Goal: Check status: Check status

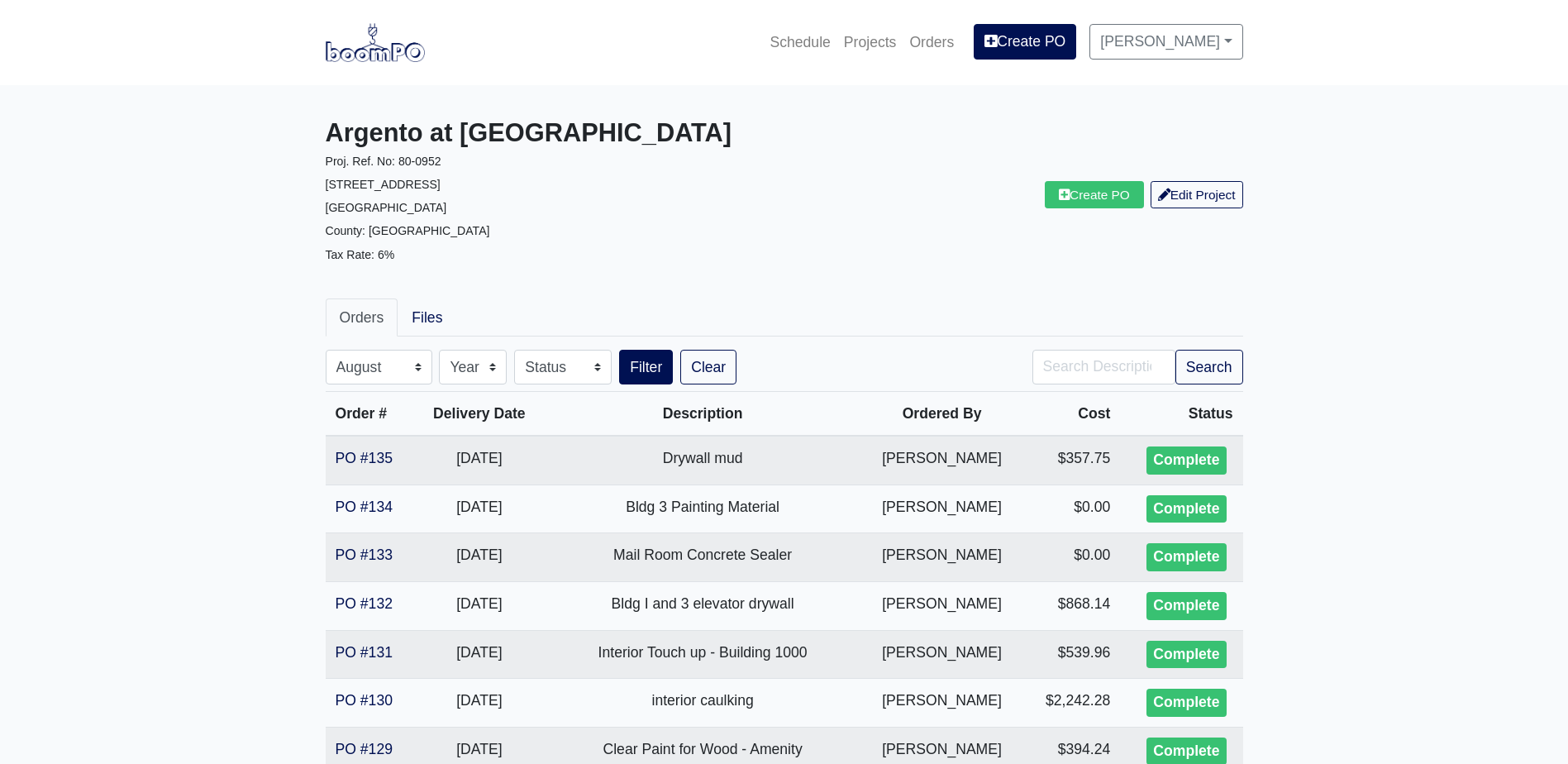
select select "8"
click at [379, 58] on img at bounding box center [376, 42] width 99 height 38
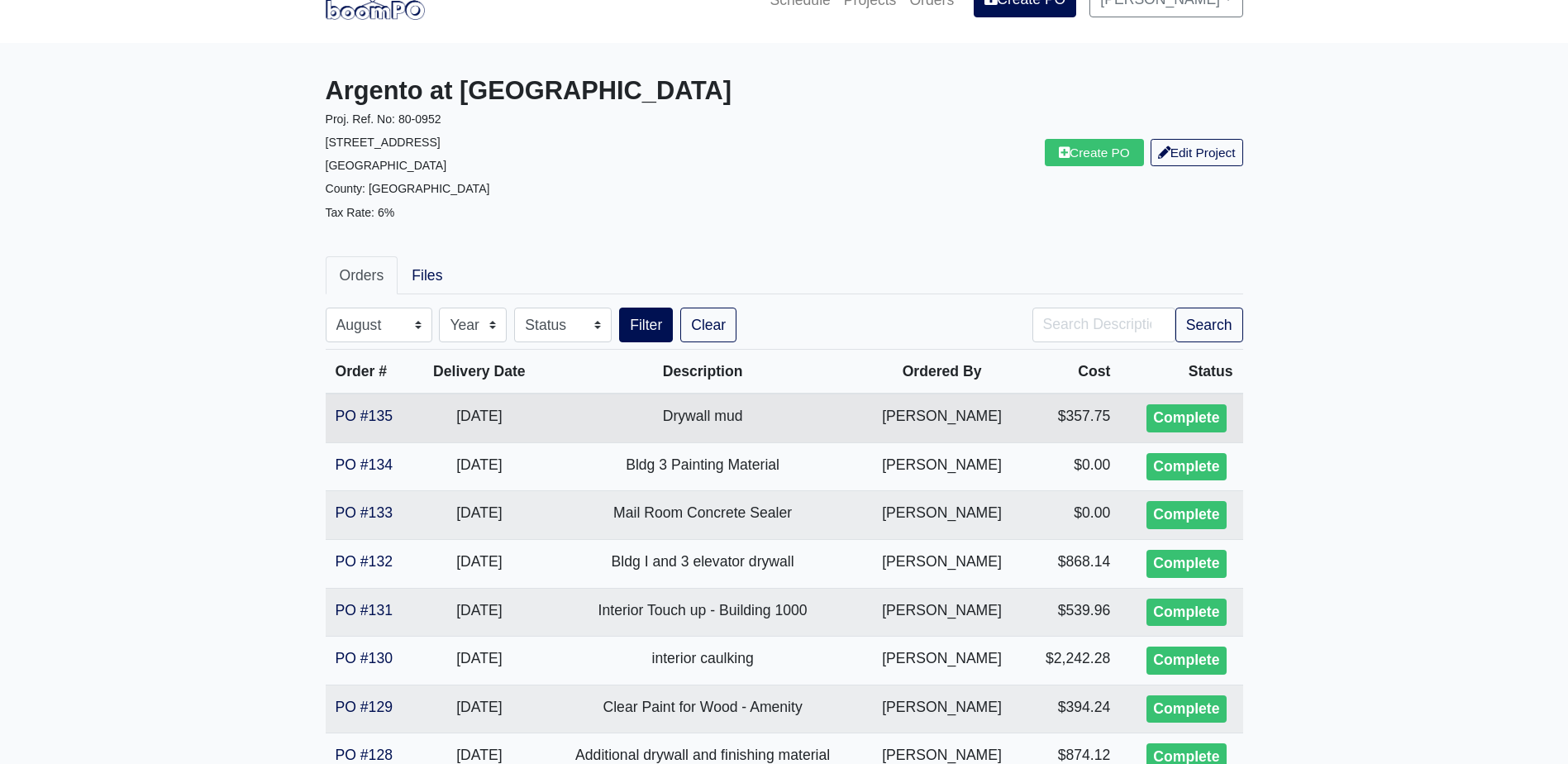
scroll to position [82, 0]
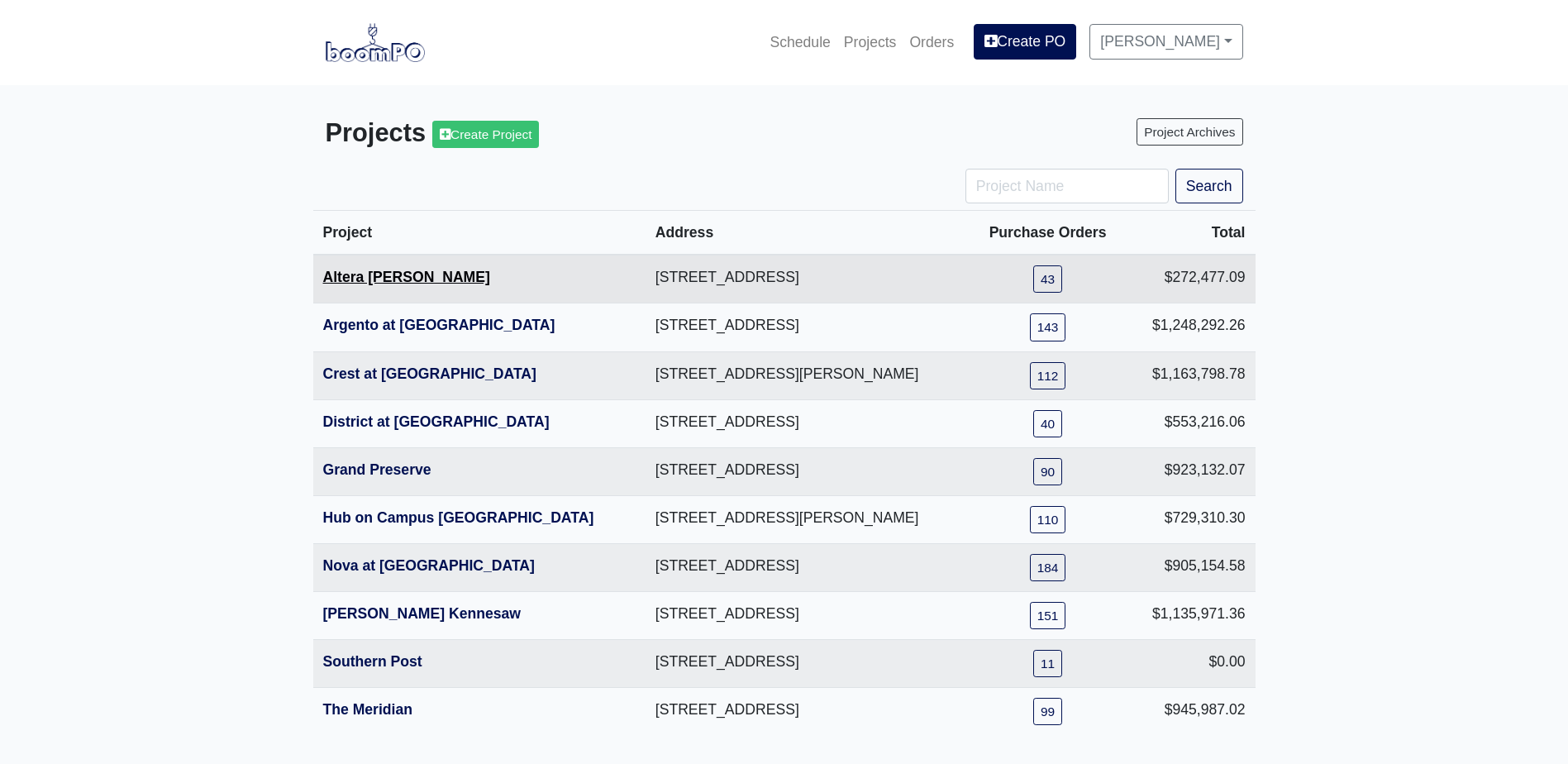
click at [382, 284] on link "Altera Ben Hill" at bounding box center [406, 276] width 167 height 16
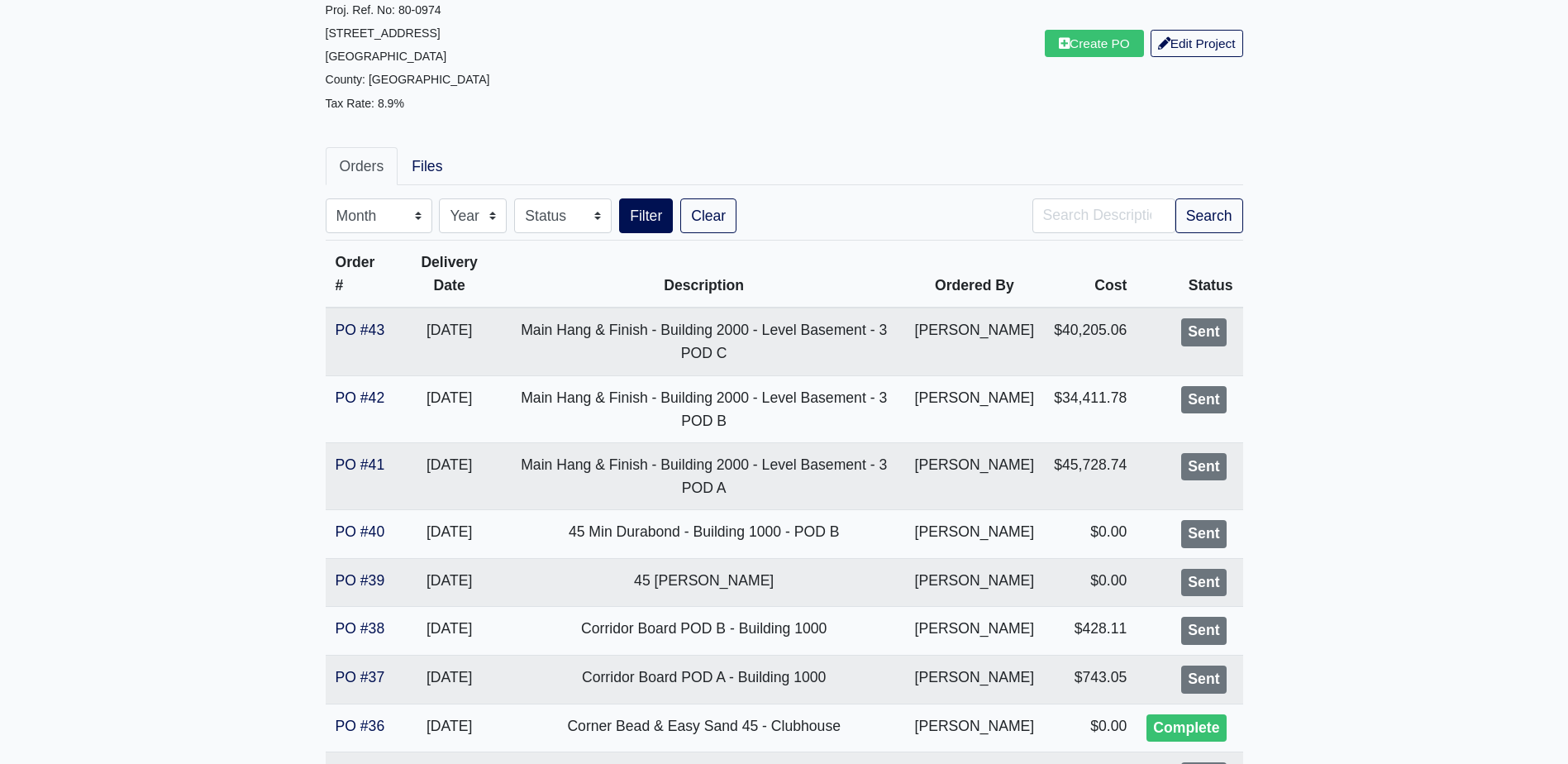
scroll to position [165, 0]
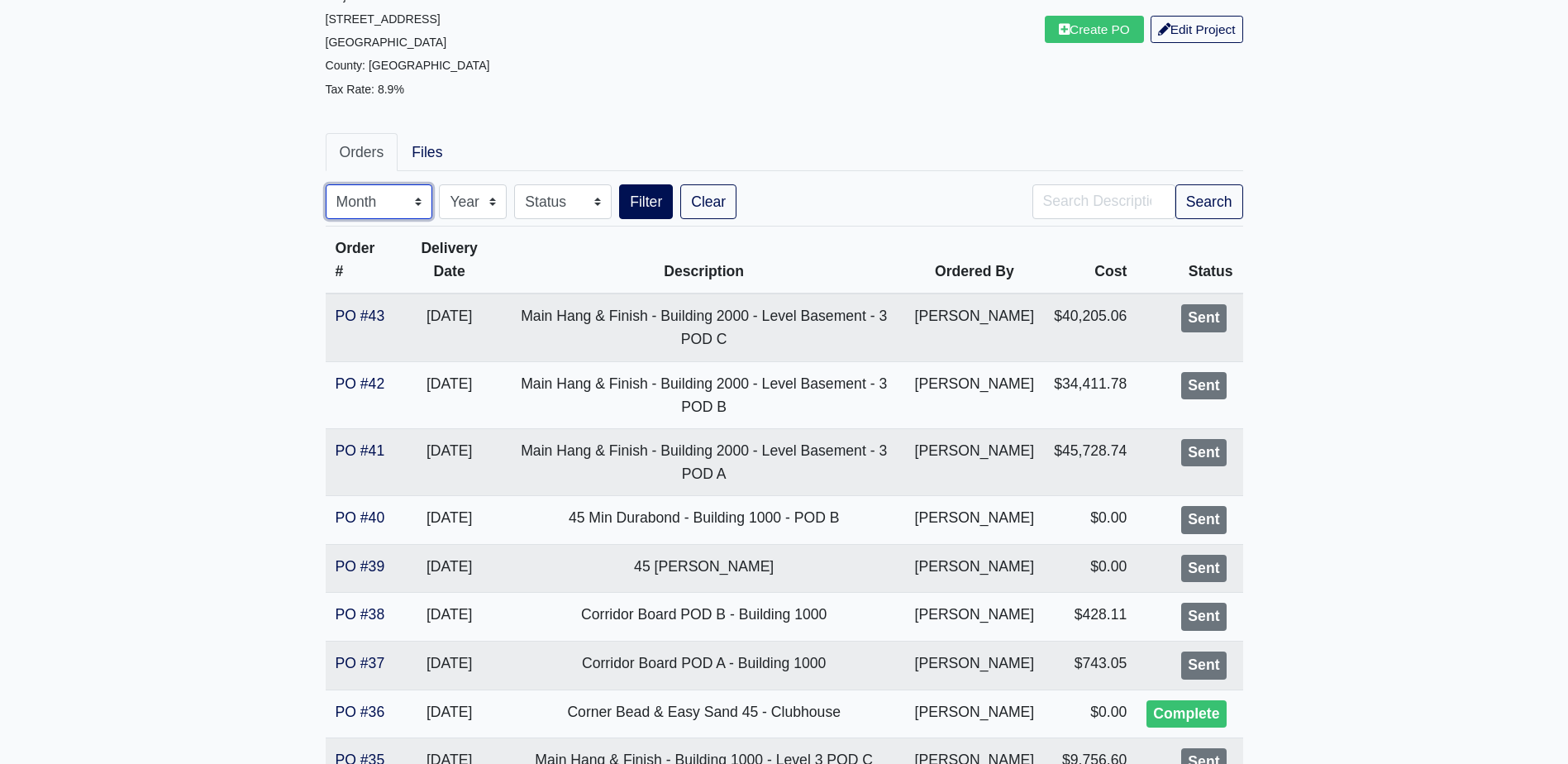
click at [400, 204] on select "Month January February March April May June July August September October Novem…" at bounding box center [380, 202] width 107 height 34
click at [326, 185] on select "Month January February March April May June July August September October Novem…" at bounding box center [380, 202] width 107 height 34
click at [375, 199] on select "Month January February March April May June July August September October Novem…" at bounding box center [380, 202] width 107 height 34
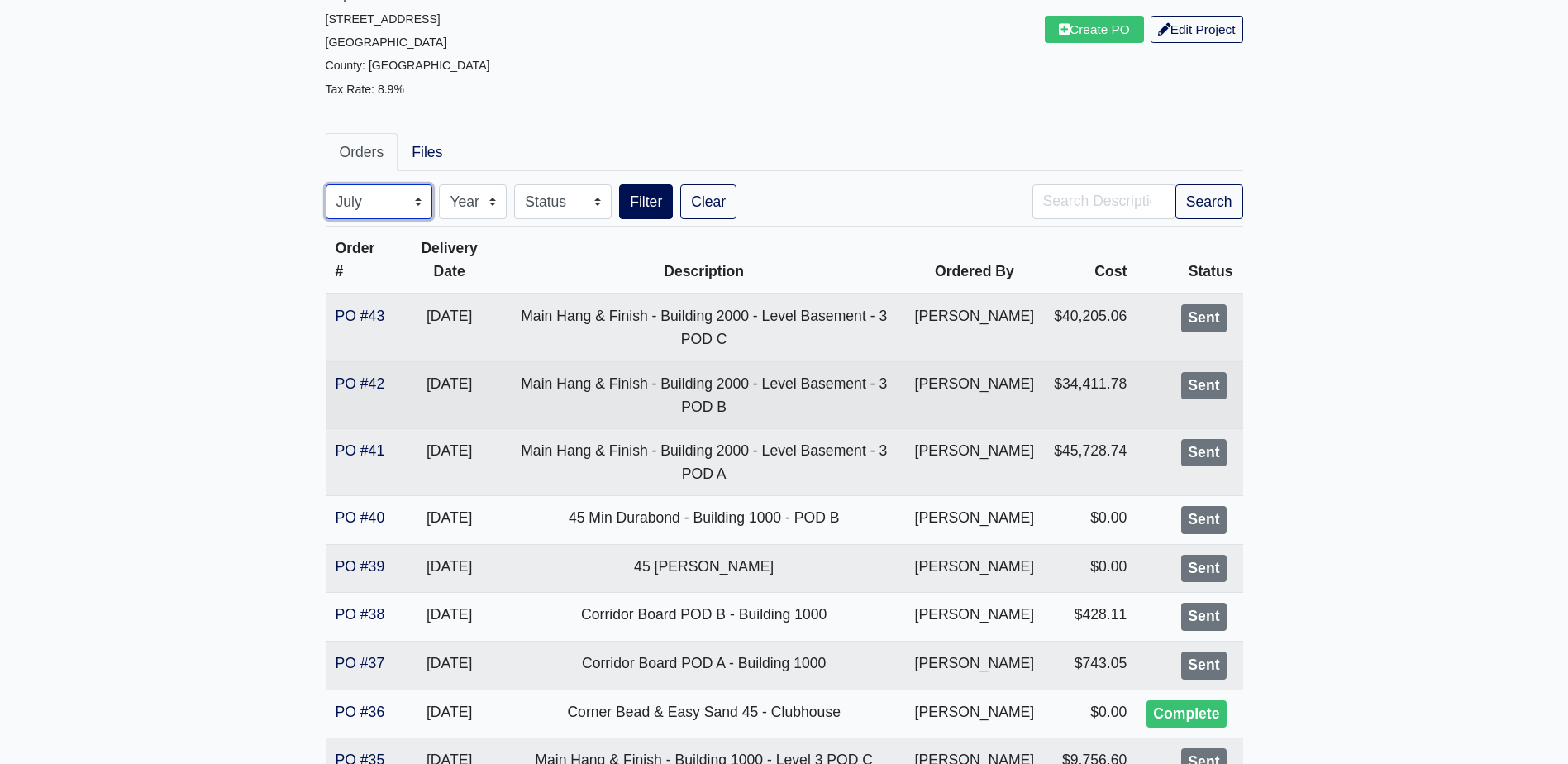
select select "9"
click at [326, 185] on select "Month January February March April May June July August September October Novem…" at bounding box center [380, 202] width 107 height 34
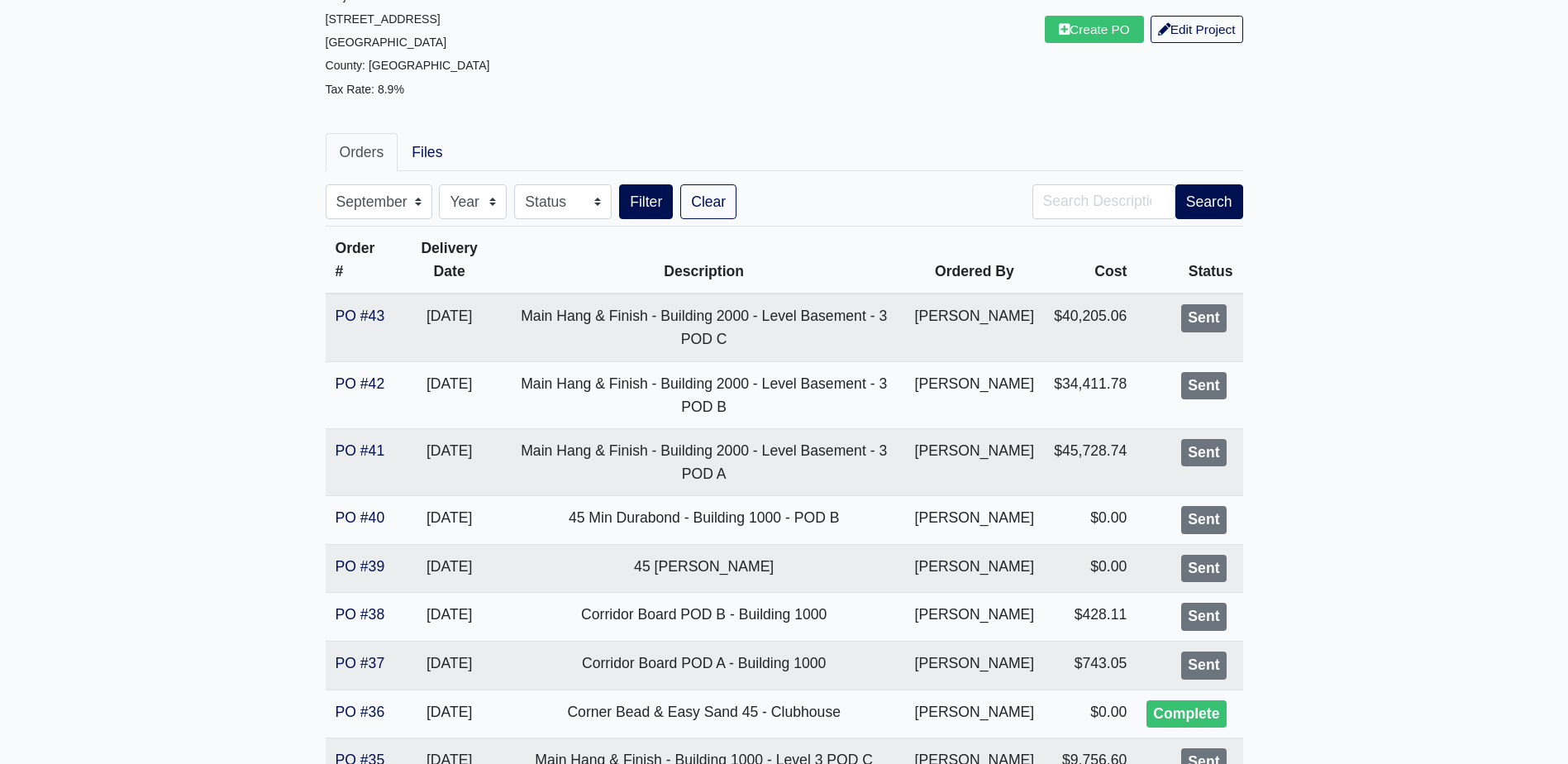
click at [1242, 203] on div "Search" at bounding box center [1138, 202] width 235 height 34
click at [1225, 202] on button "Search" at bounding box center [1209, 202] width 68 height 34
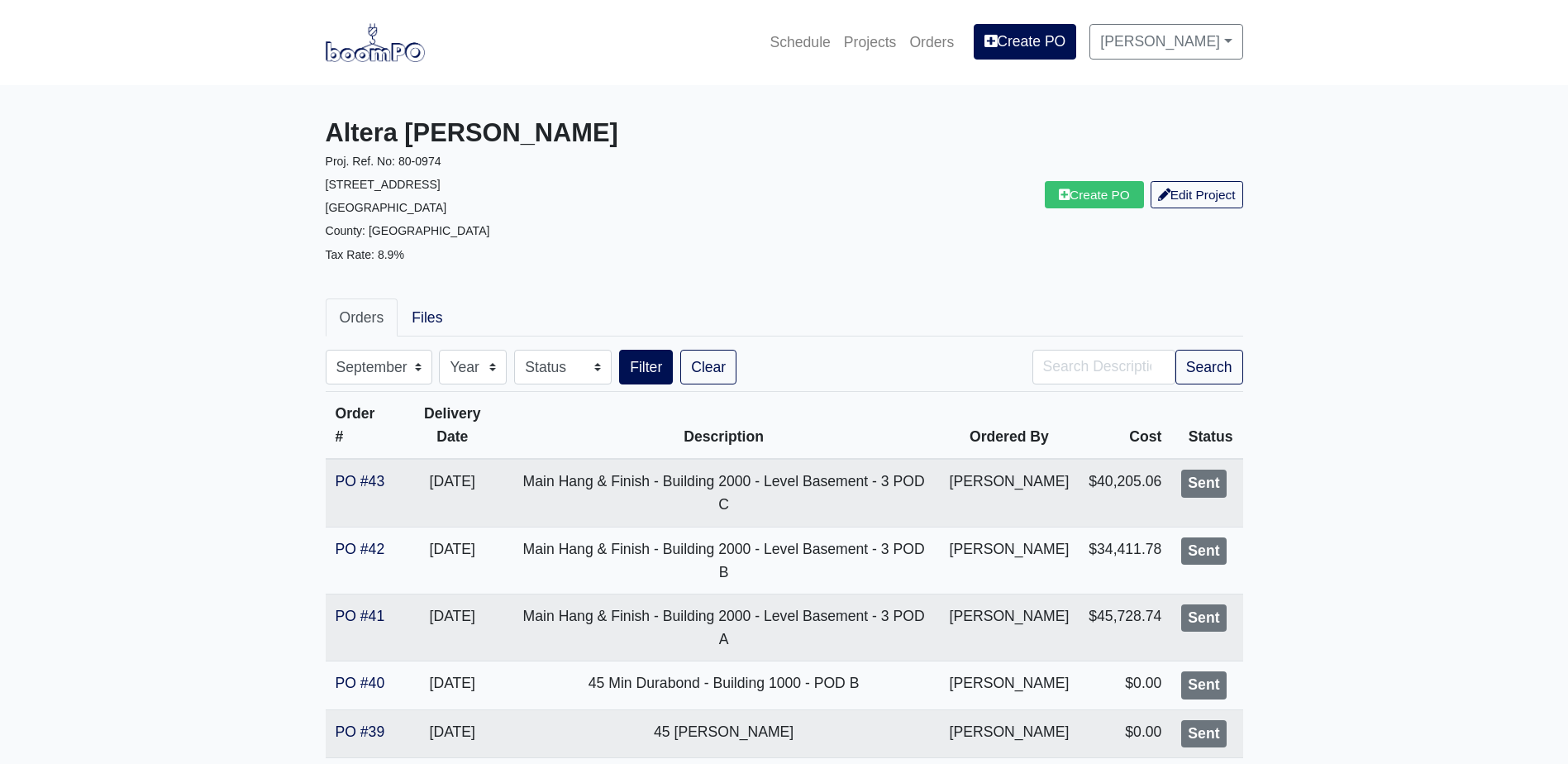
select select "9"
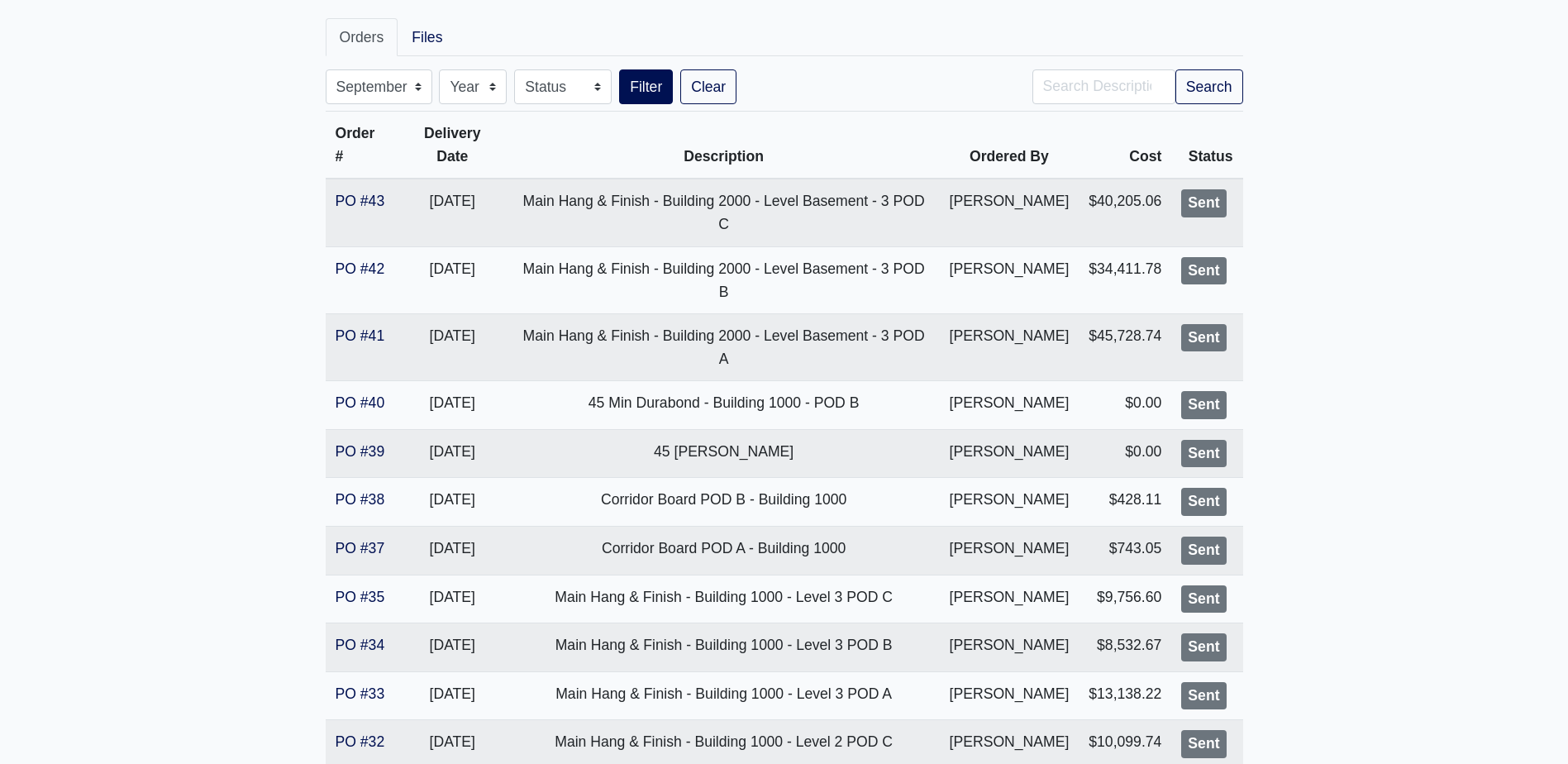
scroll to position [175, 0]
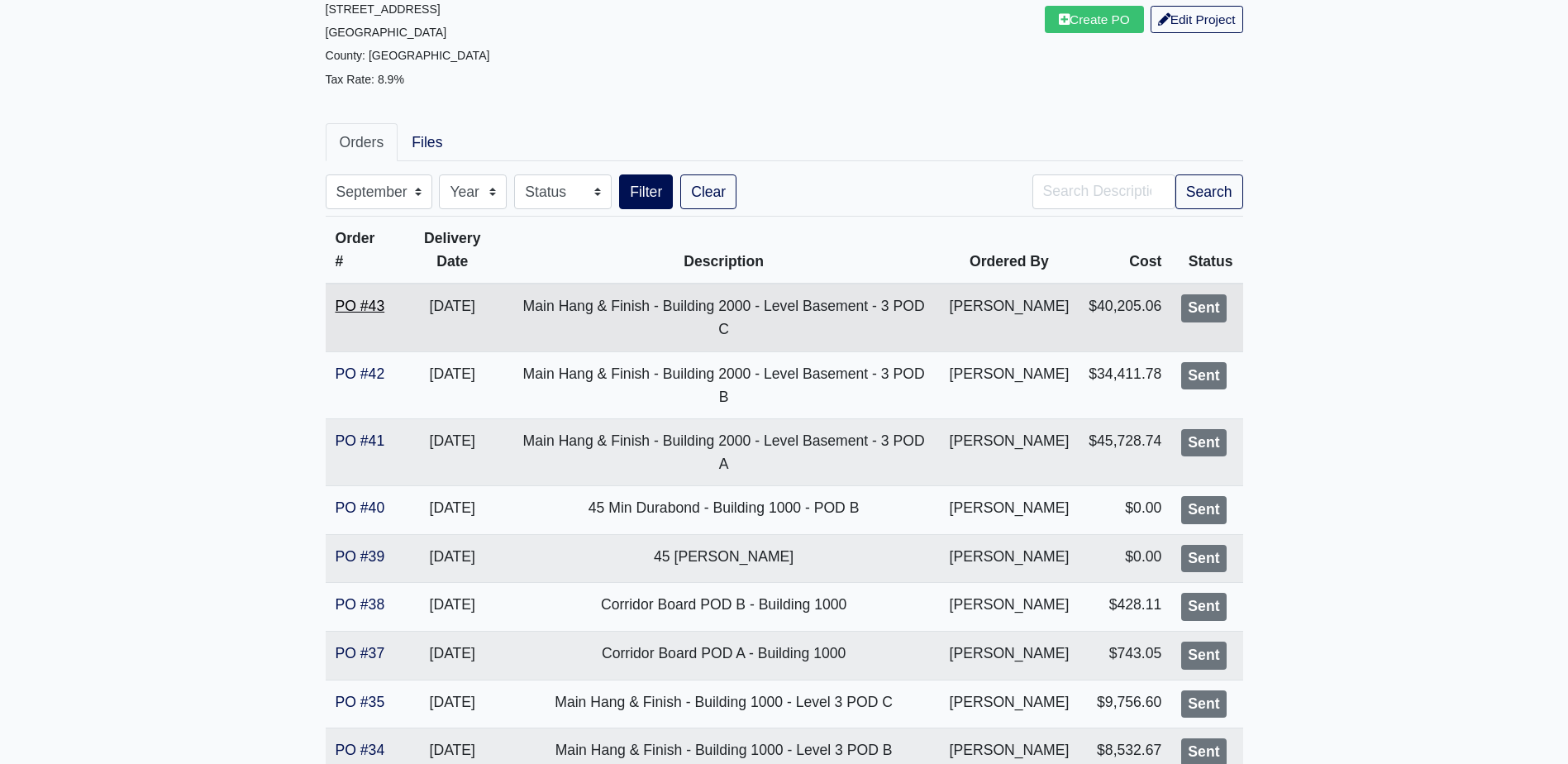
click at [370, 297] on link "PO #43" at bounding box center [360, 305] width 50 height 16
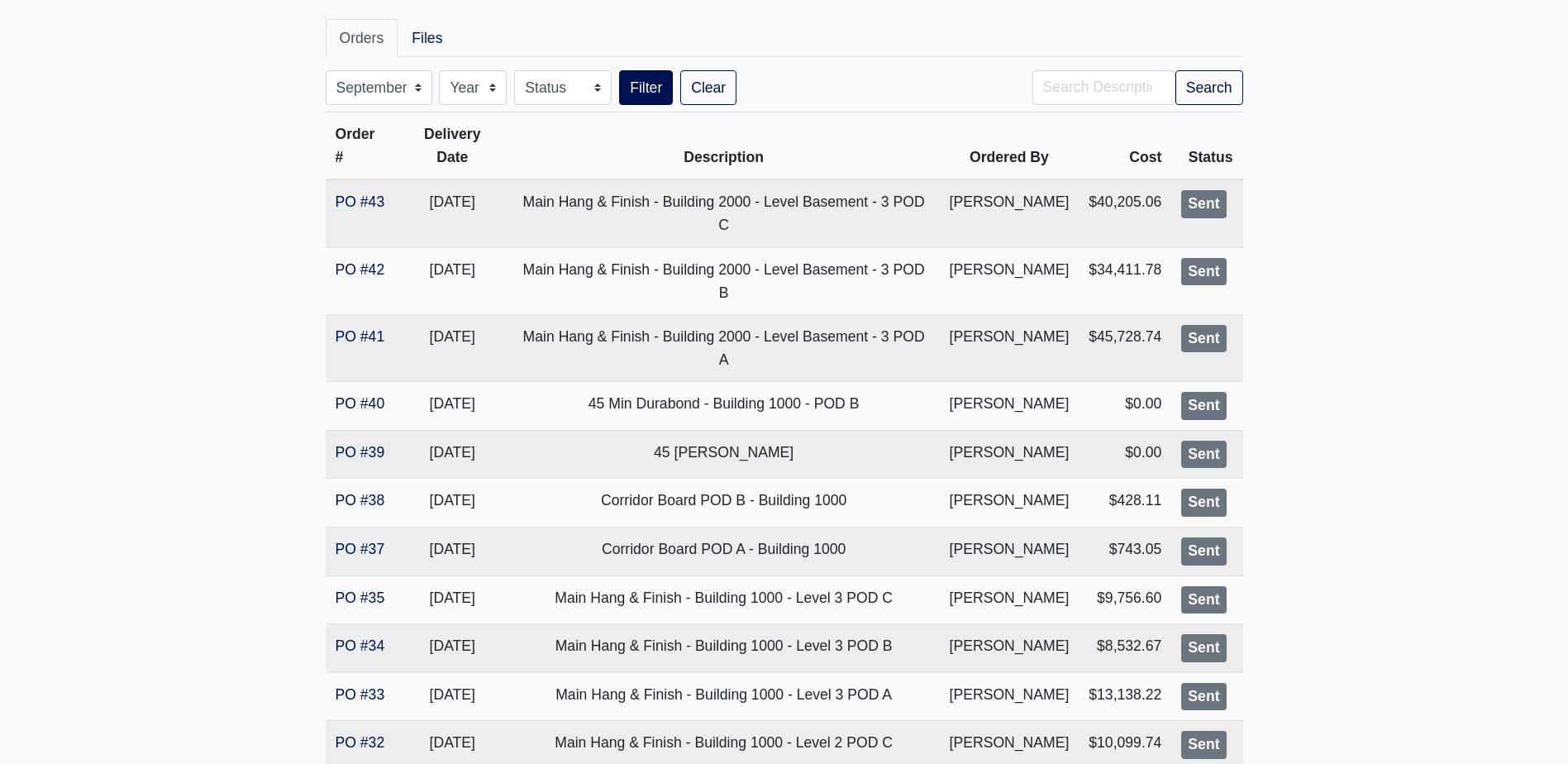
scroll to position [258, 0]
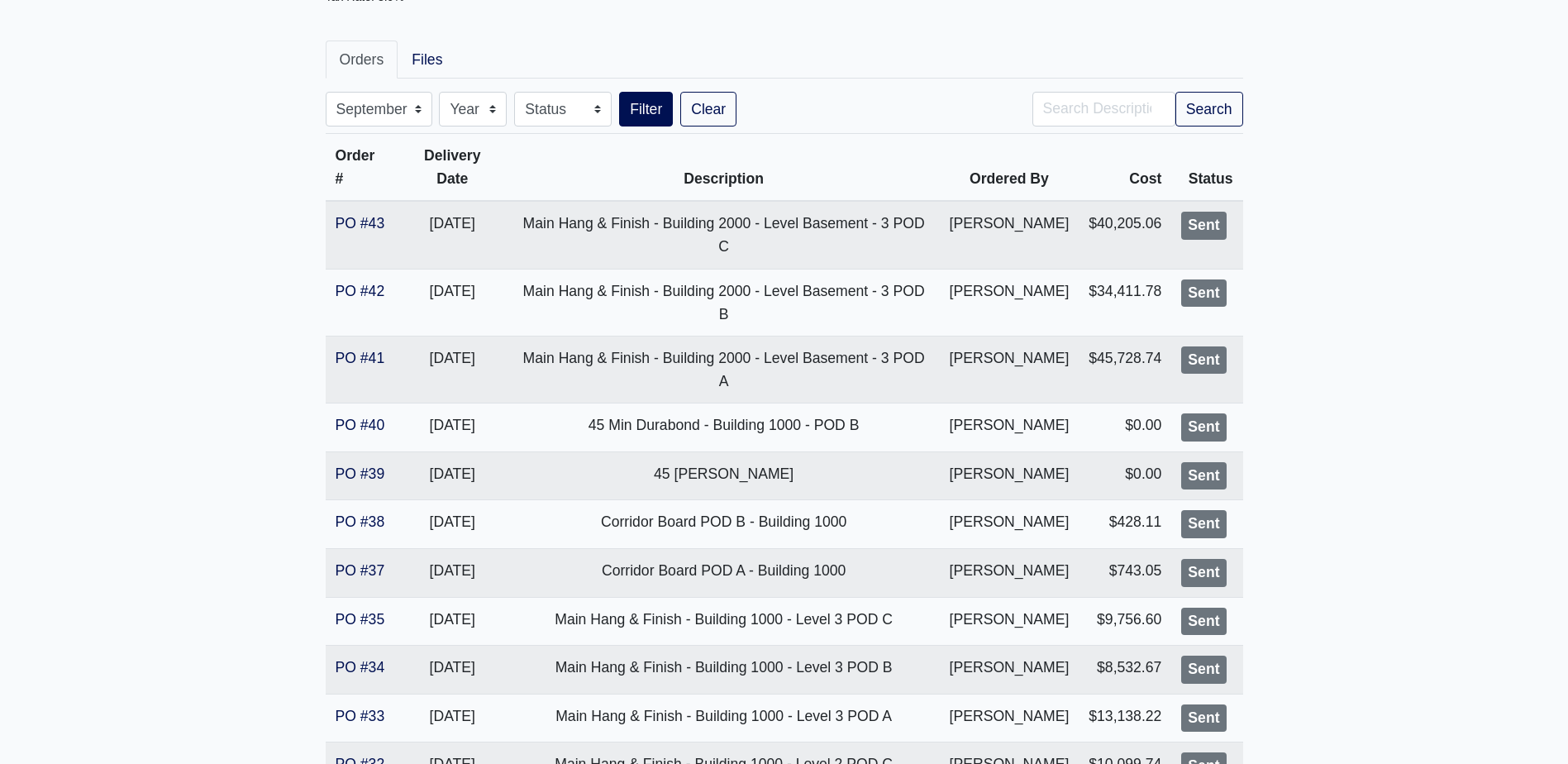
click at [1335, 360] on main "Altera Ben Hill Proj. Ref. No: 80-0974 2750 Barge Rd Sw Atlanta, GA 30331 Count…" at bounding box center [784, 547] width 1568 height 1441
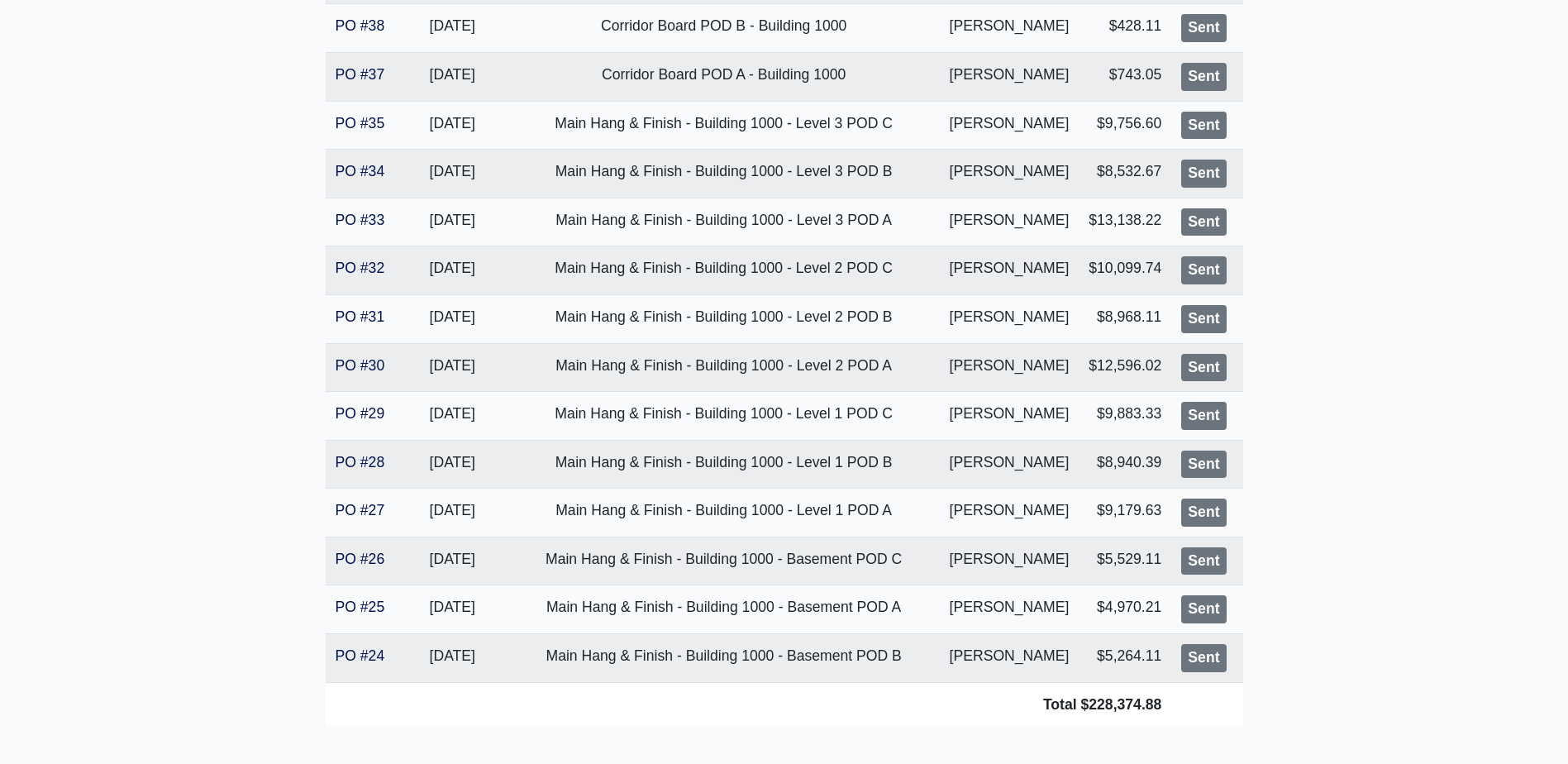
click at [1339, 369] on main "Altera [PERSON_NAME] Proj. Ref. No: 80-0974 [STREET_ADDRESS] County: Fulton Tax…" at bounding box center [784, 52] width 1568 height 1441
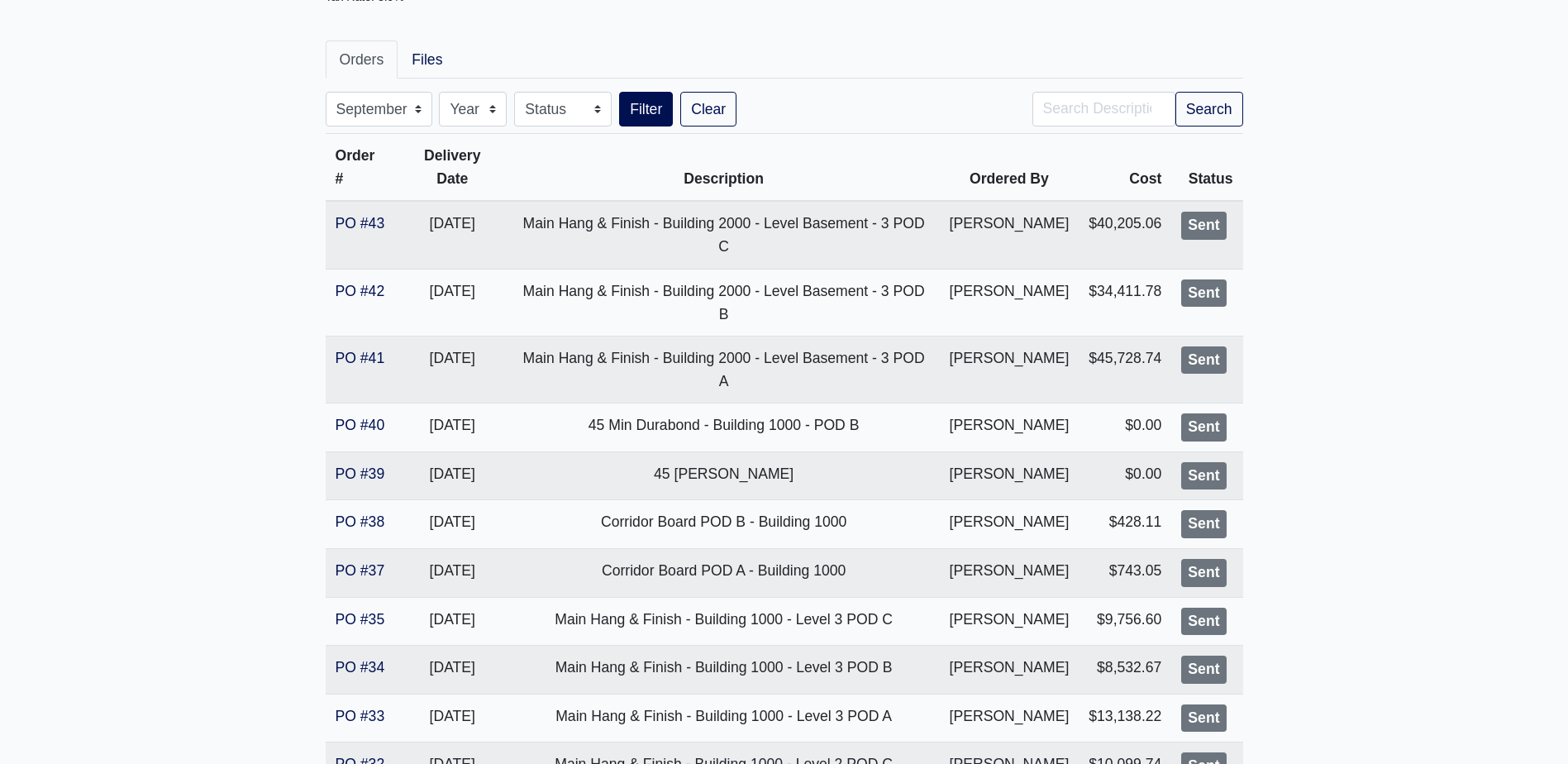
scroll to position [340, 0]
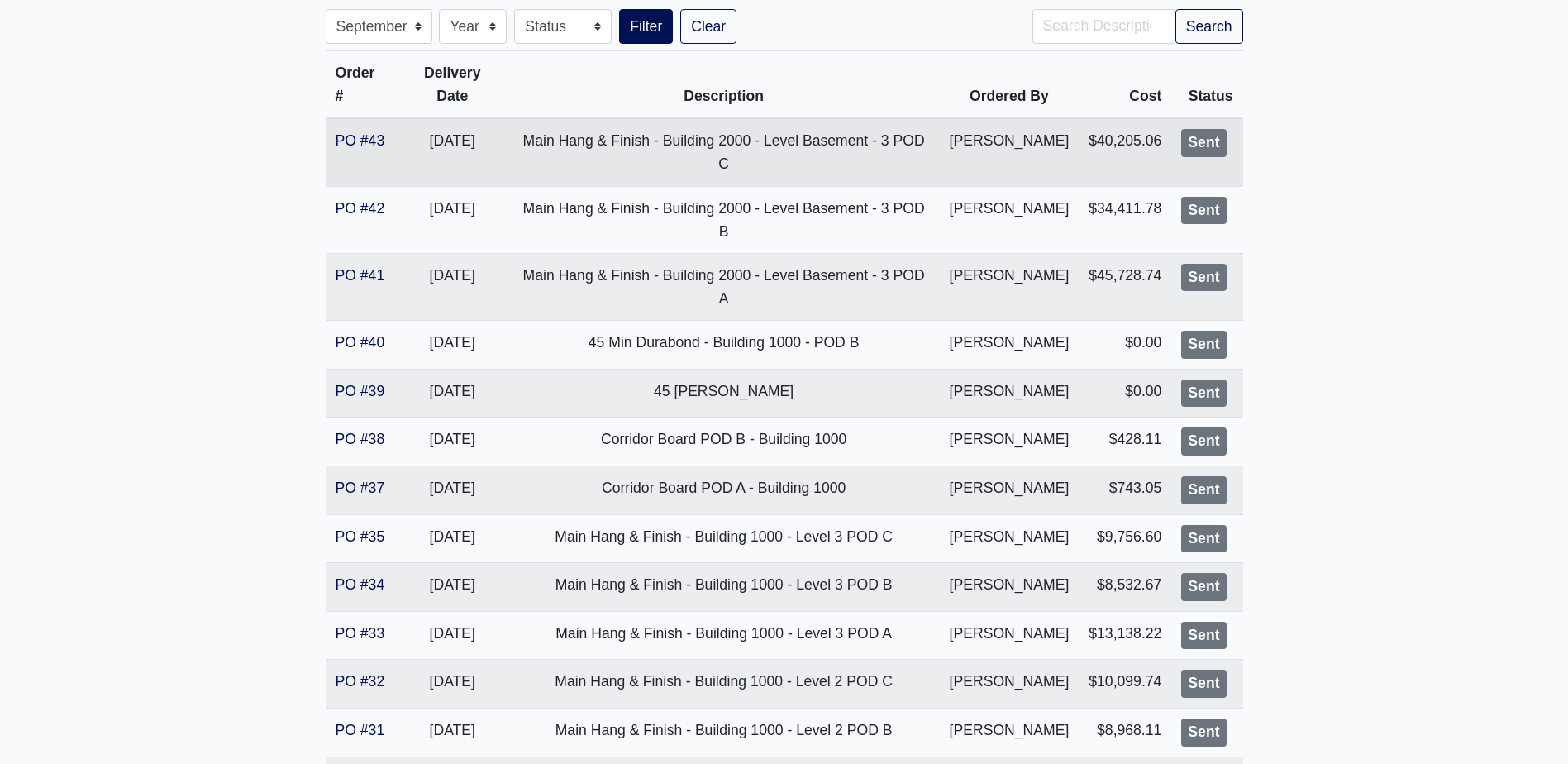
drag, startPoint x: 1355, startPoint y: 208, endPoint x: 1209, endPoint y: 124, distance: 168.4
click at [1355, 208] on main "Altera [PERSON_NAME] Proj. Ref. No: 80-0974 [STREET_ADDRESS] County: Fulton Tax…" at bounding box center [784, 465] width 1568 height 1441
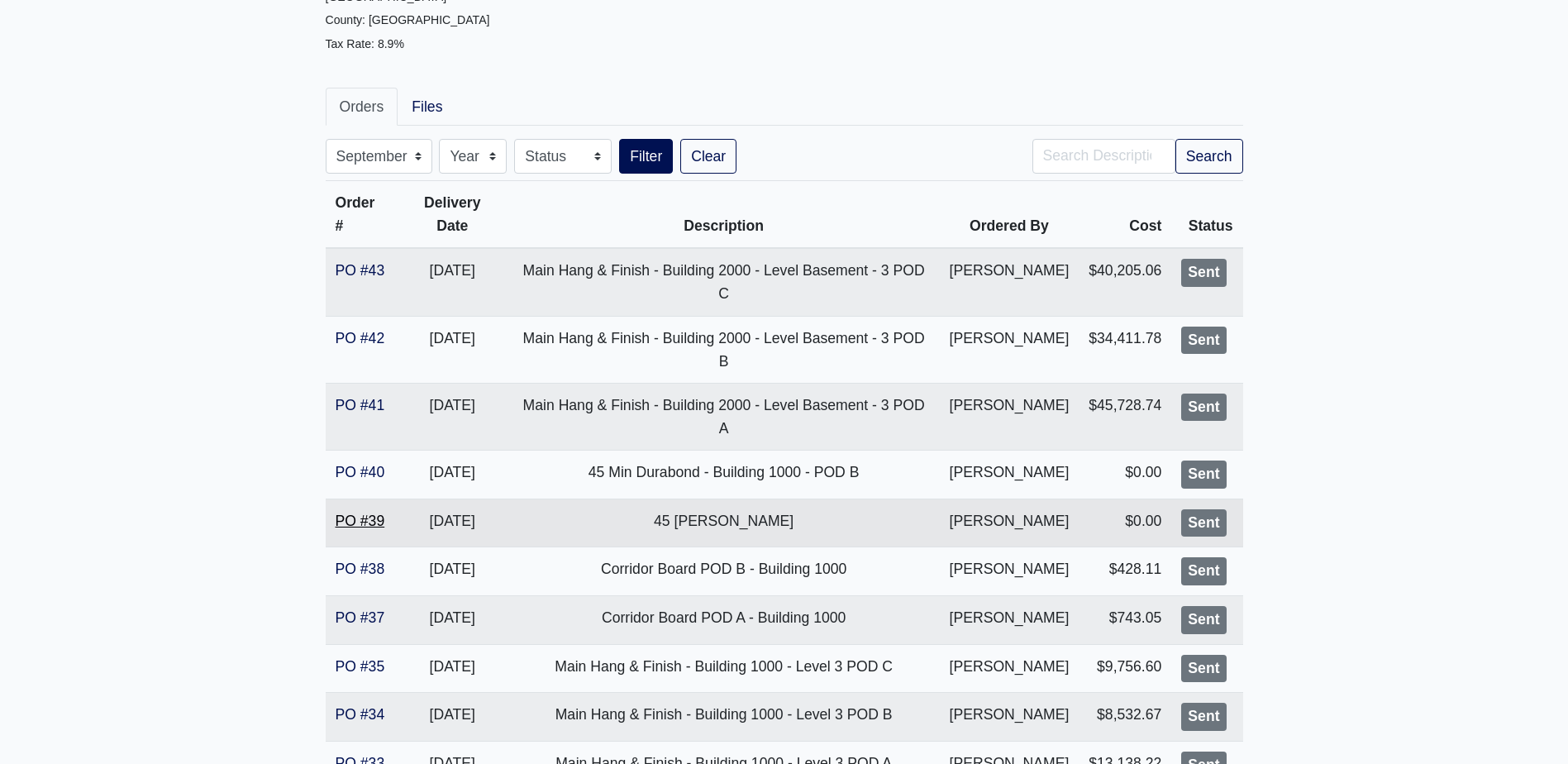
scroll to position [0, 0]
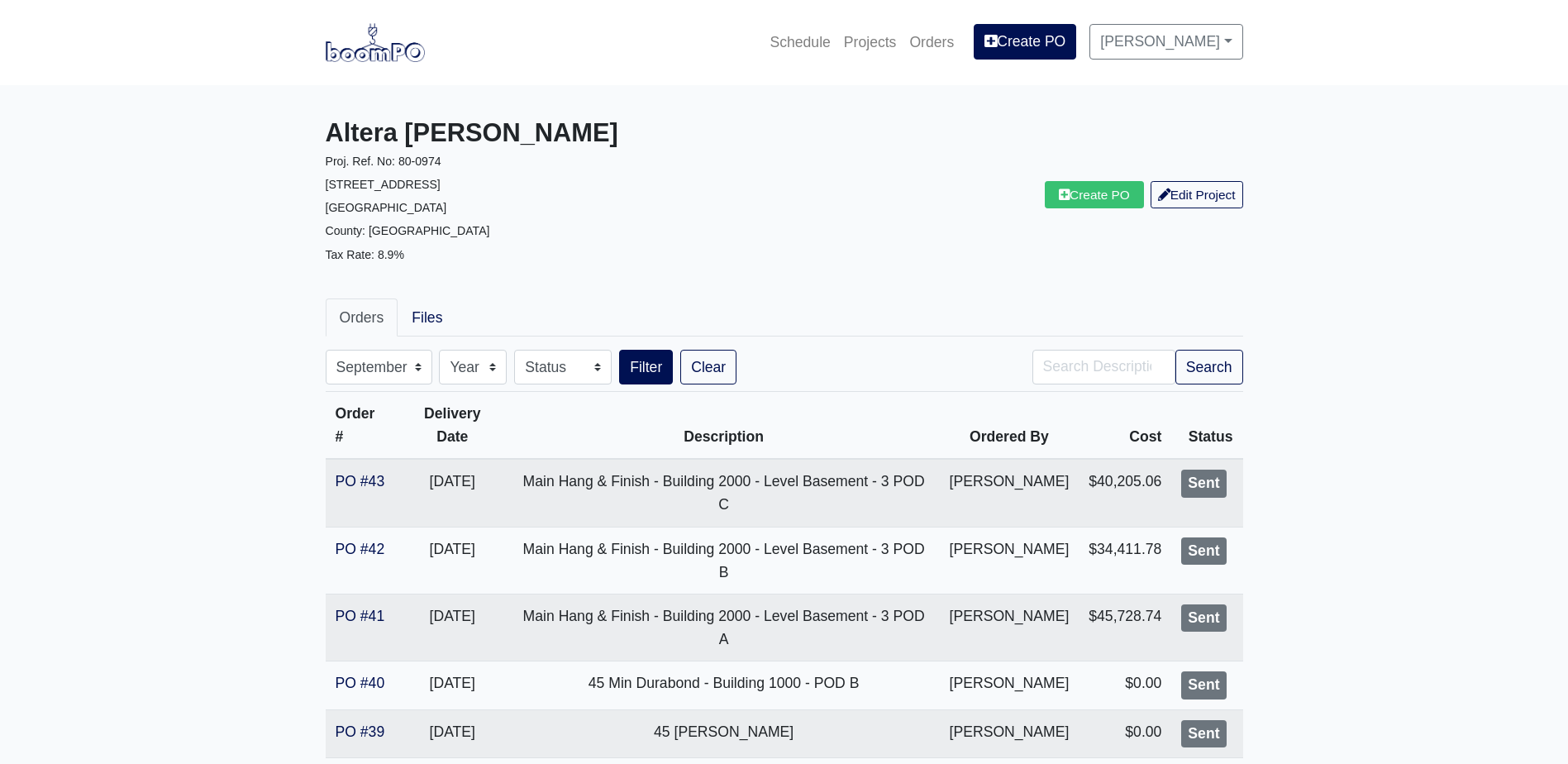
click at [380, 54] on img at bounding box center [376, 42] width 99 height 38
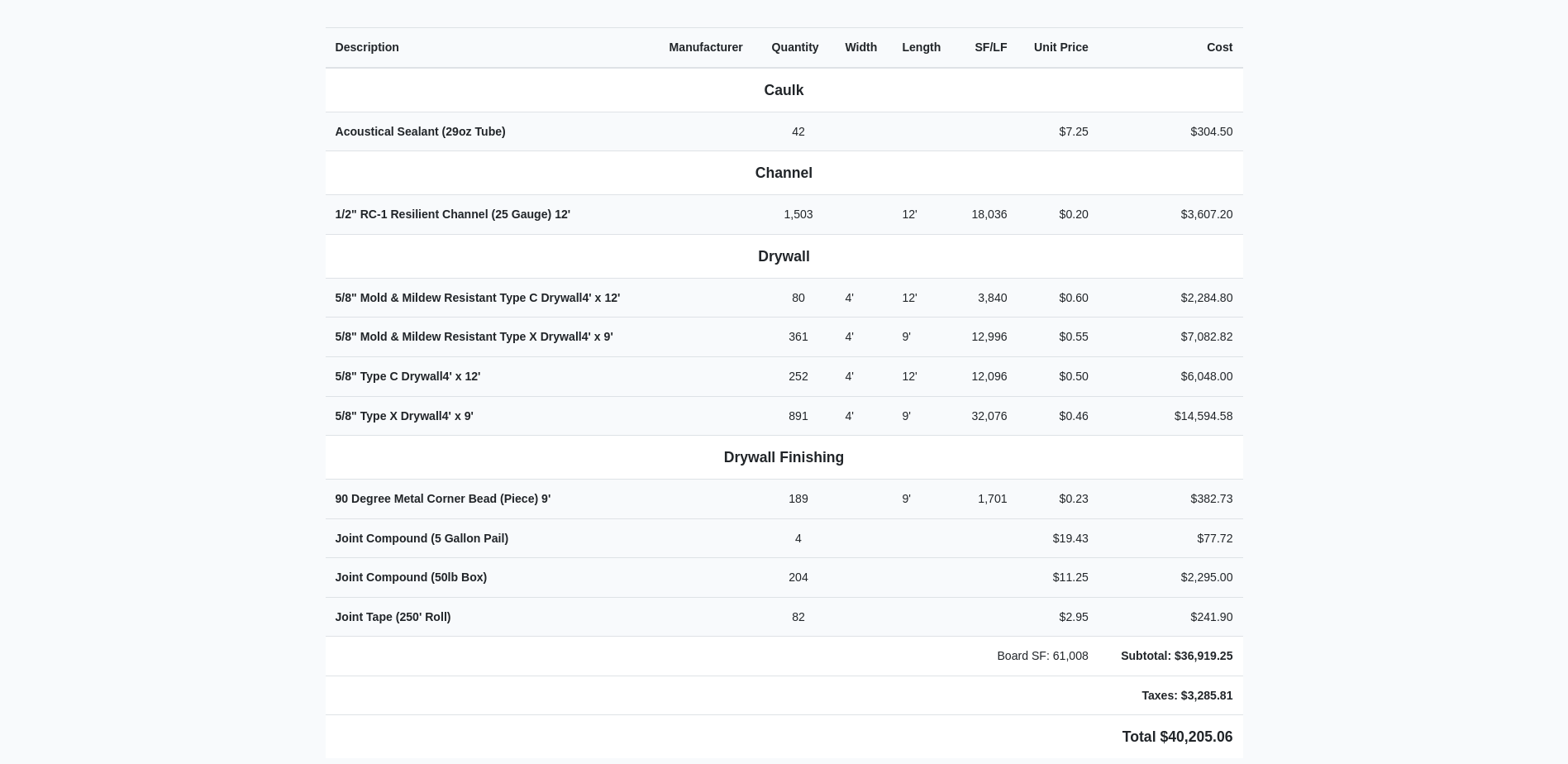
scroll to position [662, 0]
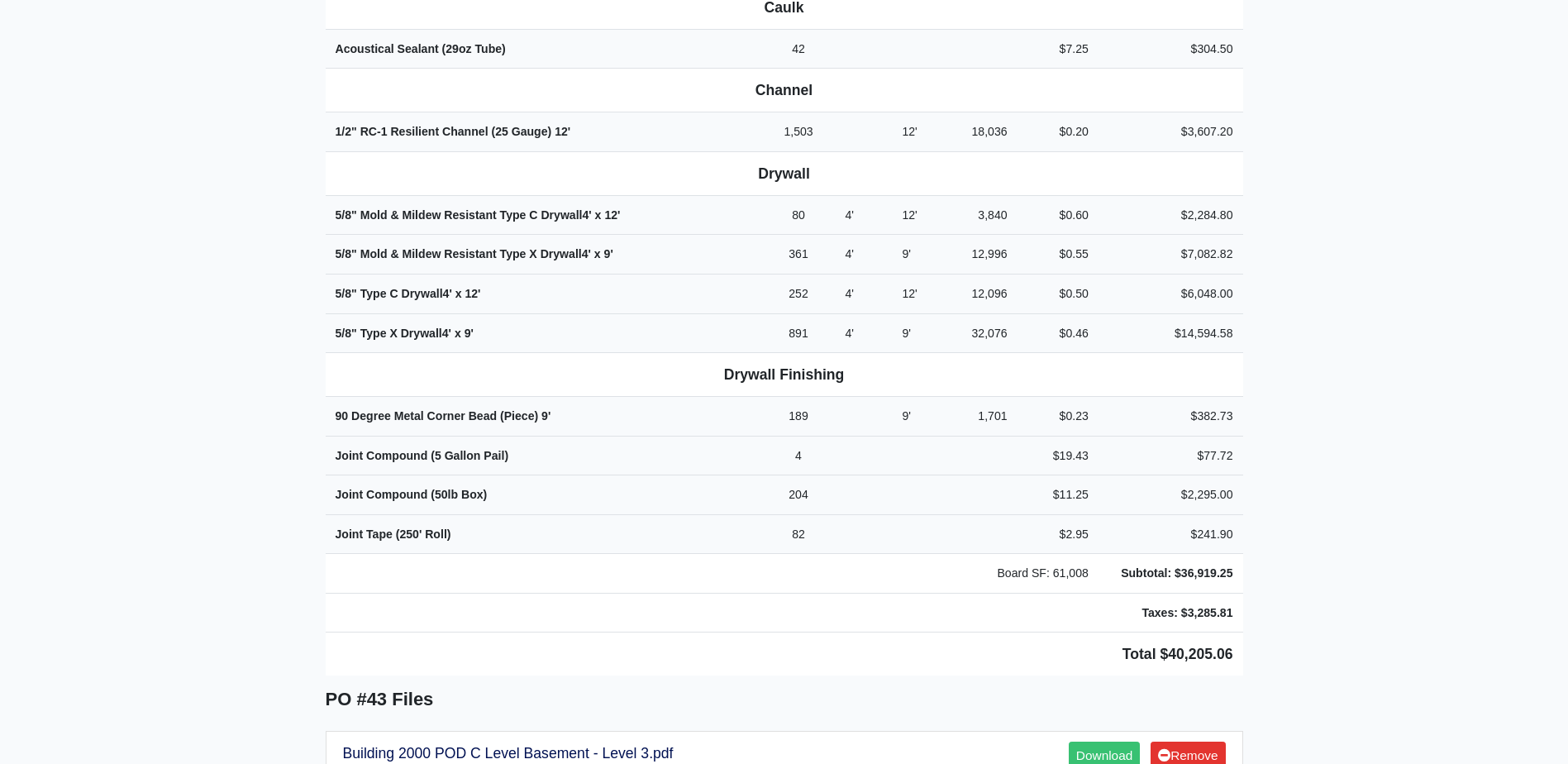
click at [1346, 405] on main "Back to Project Roswell Drywall [STREET_ADDRESS] Tel: (770) 518 - 2442 Website:…" at bounding box center [784, 363] width 1568 height 1880
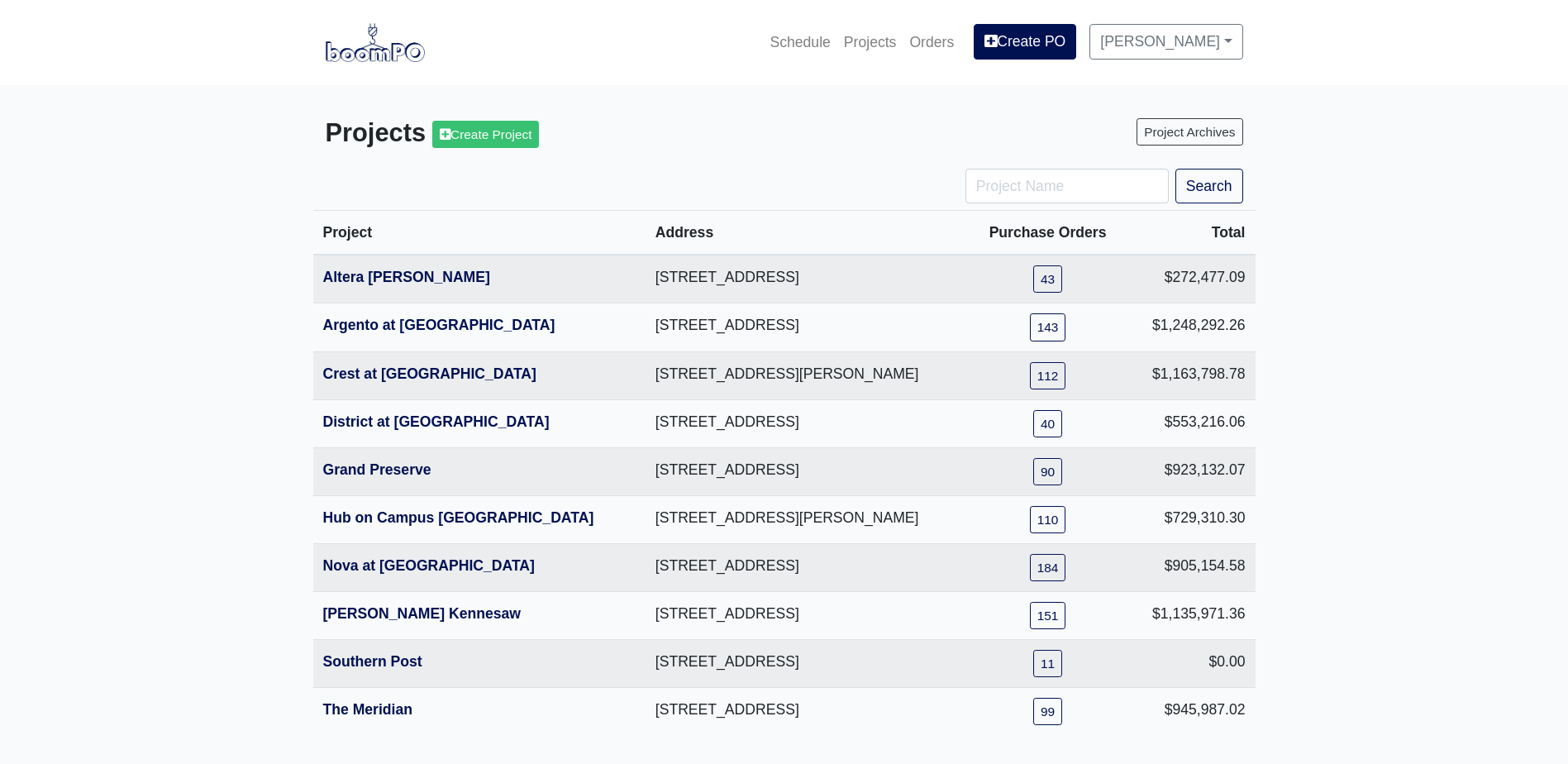
click at [1332, 571] on main "Projects Create Project Project Archives Search Project Address Purchase Orders…" at bounding box center [784, 426] width 1568 height 683
click at [1377, 453] on main "Projects Create Project Project Archives Search Project Address Purchase Orders…" at bounding box center [784, 426] width 1568 height 683
click at [1450, 320] on main "Projects Create Project Project Archives Search Project Address Purchase Orders…" at bounding box center [784, 426] width 1568 height 683
click at [395, 266] on th "Altera [PERSON_NAME]" at bounding box center [480, 278] width 333 height 49
click at [381, 281] on link "Altera [PERSON_NAME]" at bounding box center [406, 276] width 167 height 16
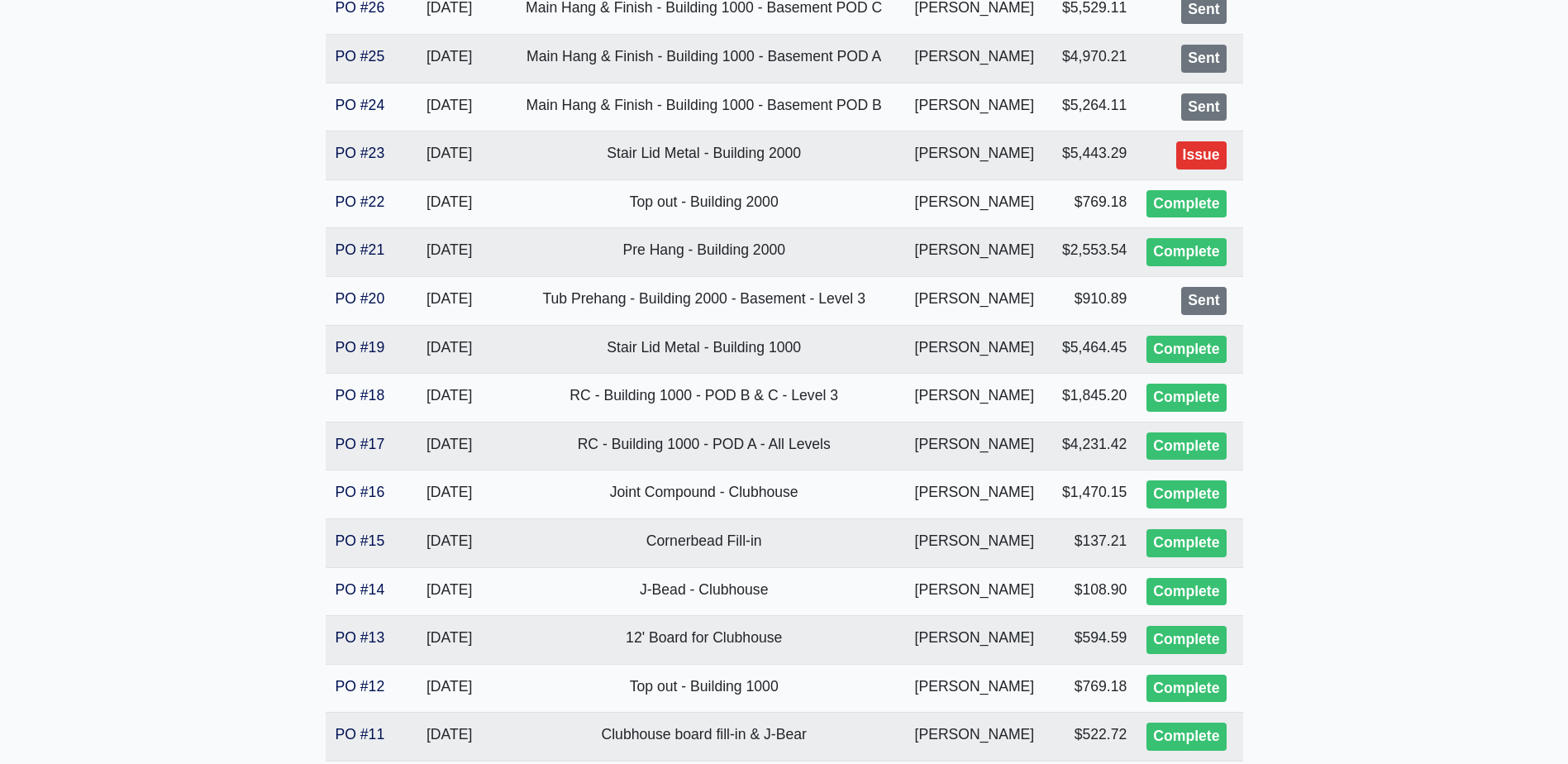
click at [1535, 504] on main "Altera [PERSON_NAME] Proj. Ref. No: 80-0974 [STREET_ADDRESS] County: Fulton Tax…" at bounding box center [784, 33] width 1568 height 2604
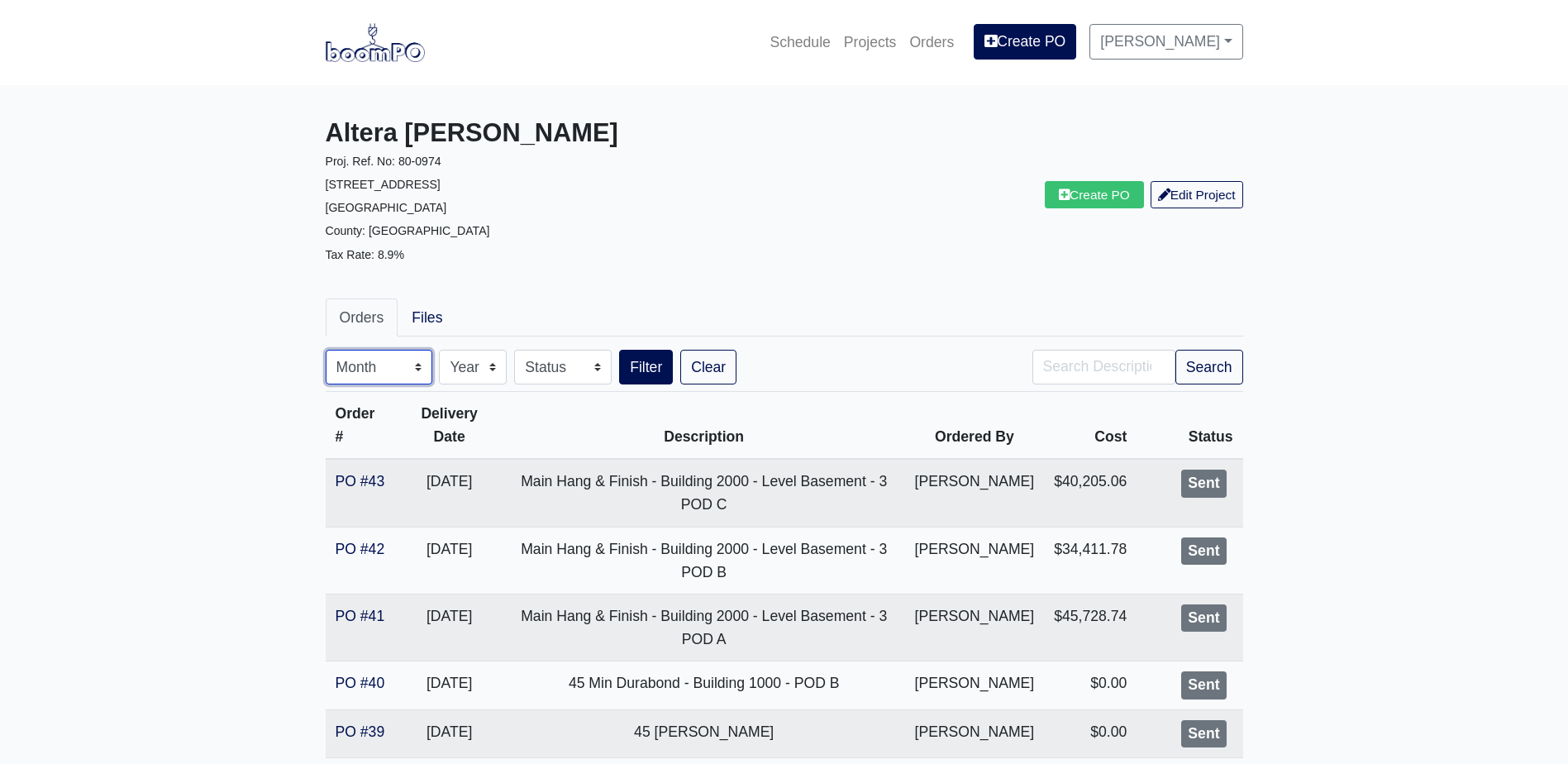
click at [401, 363] on select "Month January February March April May June July August September October Novem…" at bounding box center [380, 367] width 107 height 34
drag, startPoint x: 229, startPoint y: 309, endPoint x: 325, endPoint y: 325, distance: 97.3
click at [413, 353] on select "Month January February March April May June July August September October Novem…" at bounding box center [380, 367] width 107 height 34
click at [393, 377] on select "Month January February March April May June July August September October Novem…" at bounding box center [380, 367] width 107 height 34
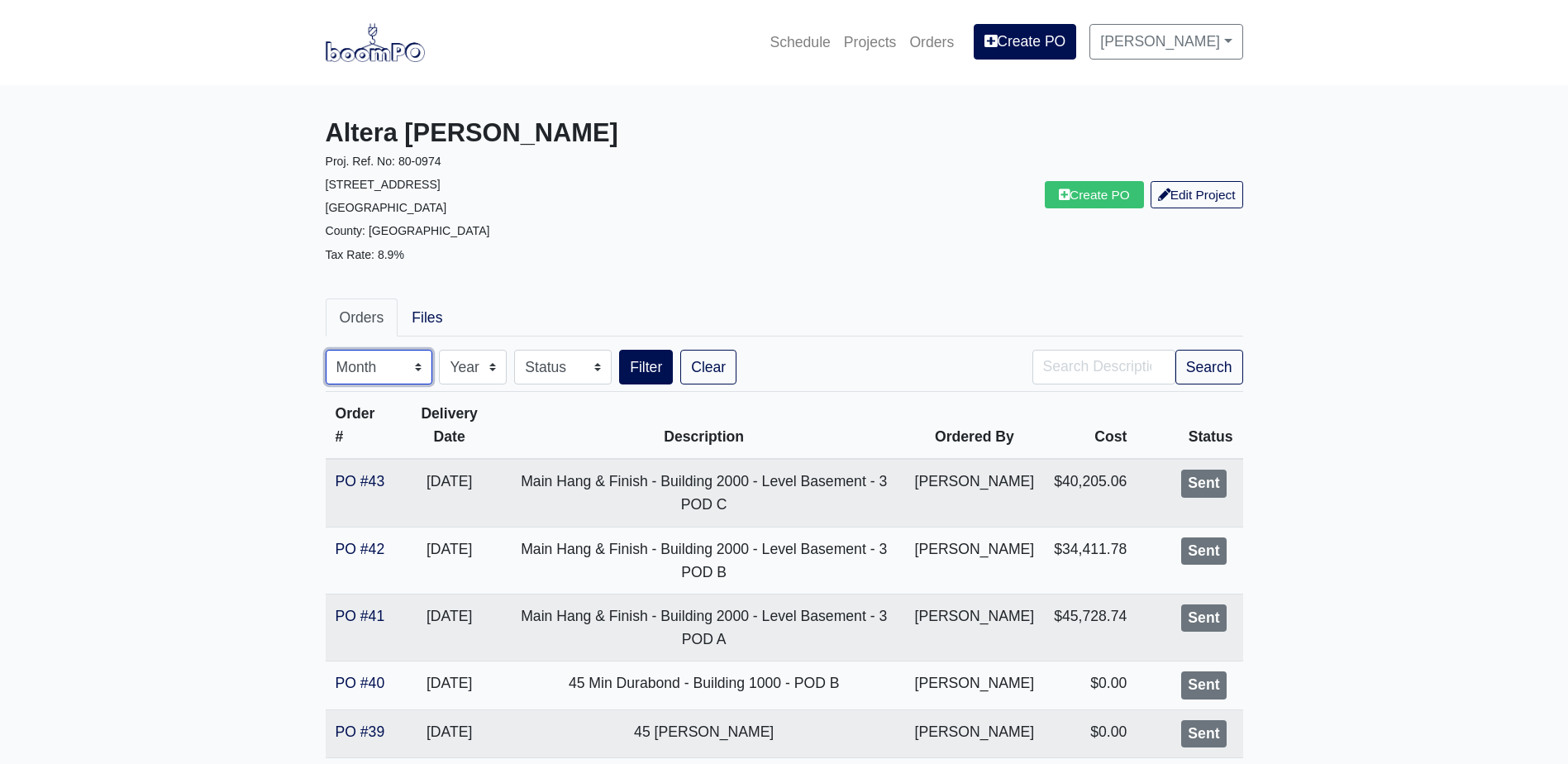
select select "9"
click at [326, 350] on select "Month January February March April May June July August September October Novem…" at bounding box center [380, 367] width 107 height 34
click at [1173, 361] on input "Search" at bounding box center [1104, 367] width 143 height 34
click at [1218, 361] on button "Search" at bounding box center [1209, 367] width 68 height 34
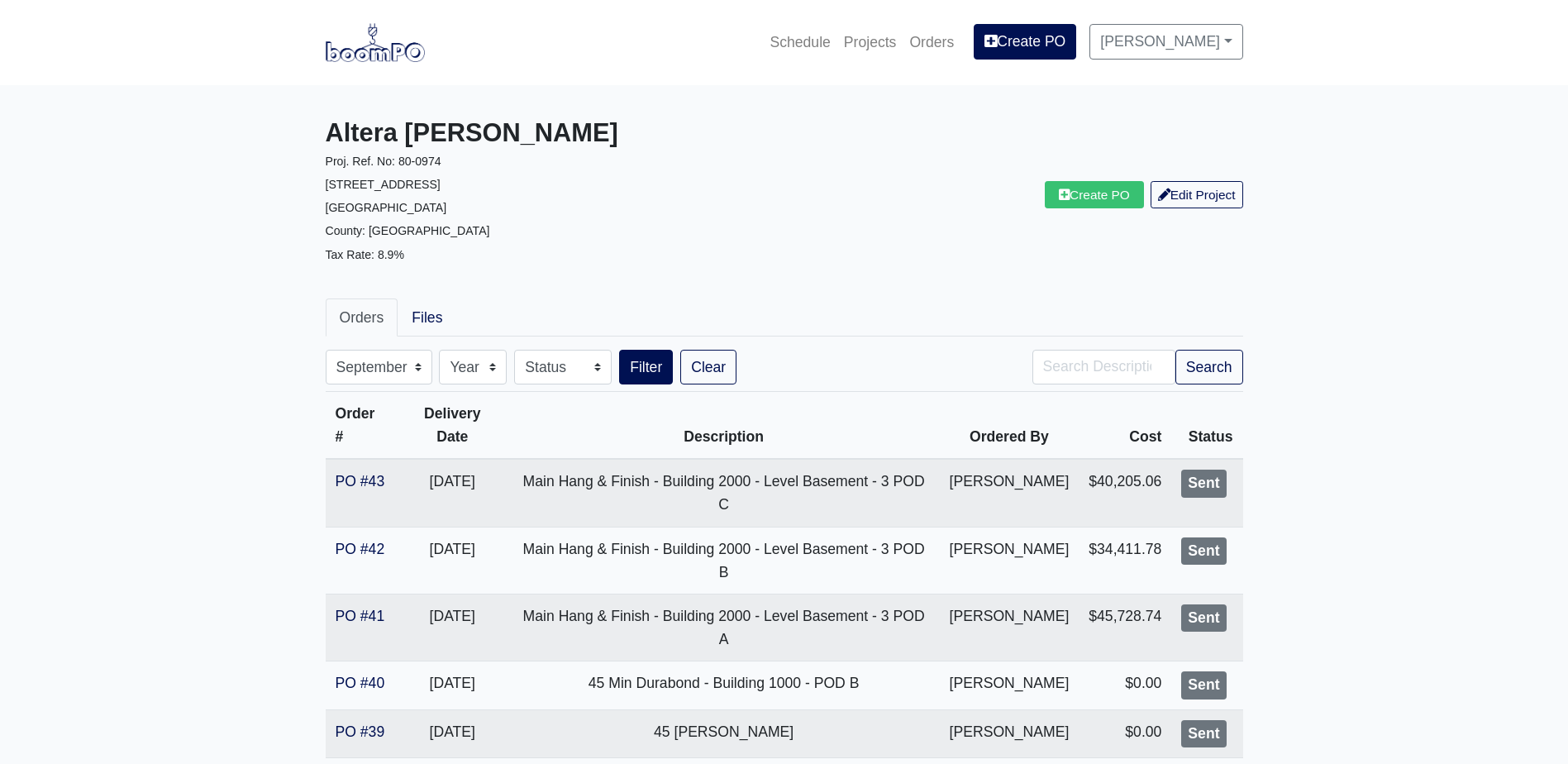
select select "9"
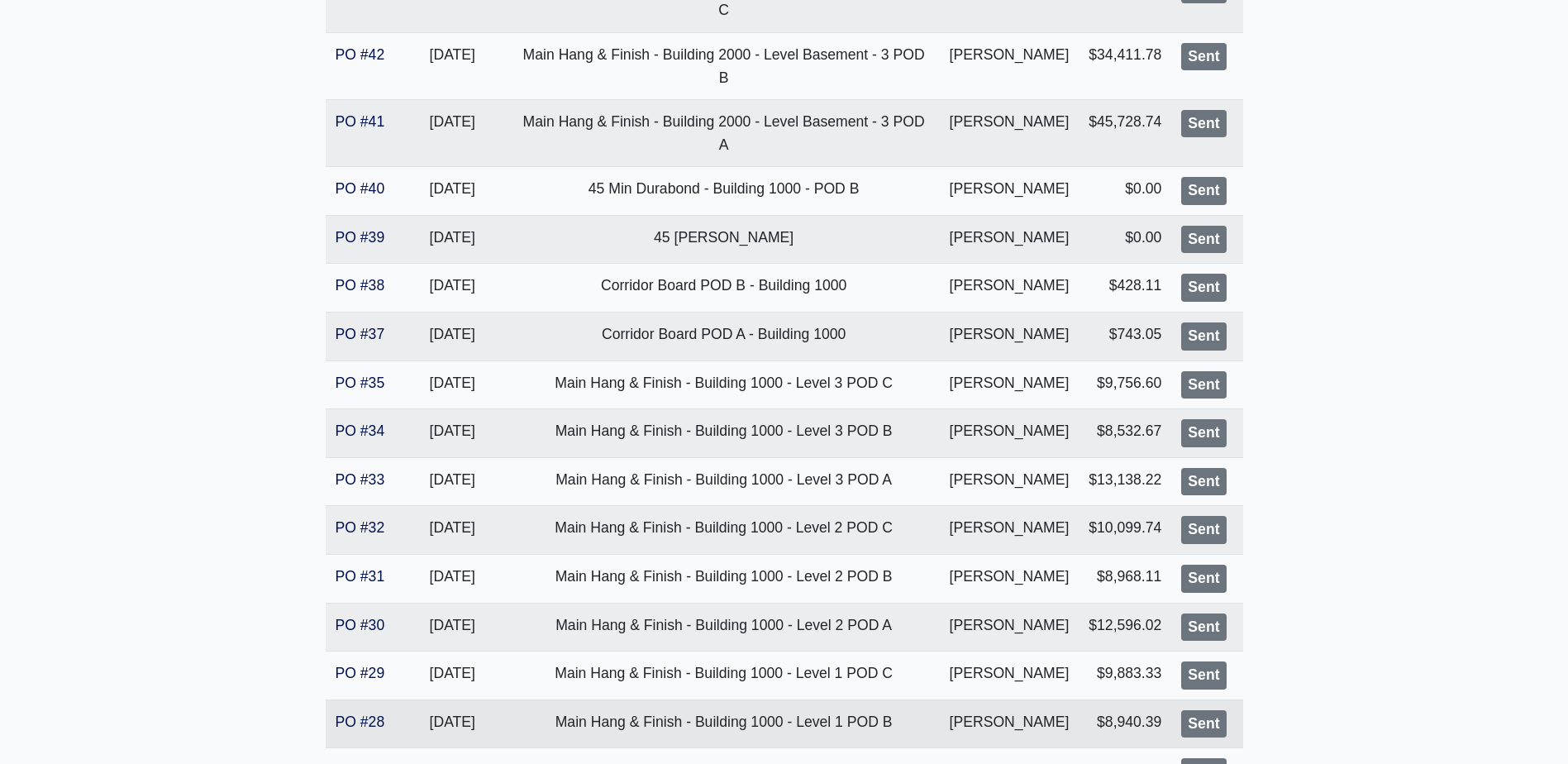
scroll to position [496, 0]
click at [1427, 304] on main "Altera [PERSON_NAME] Proj. Ref. No: 80-0974 [STREET_ADDRESS] County: Fulton Tax…" at bounding box center [784, 309] width 1568 height 1441
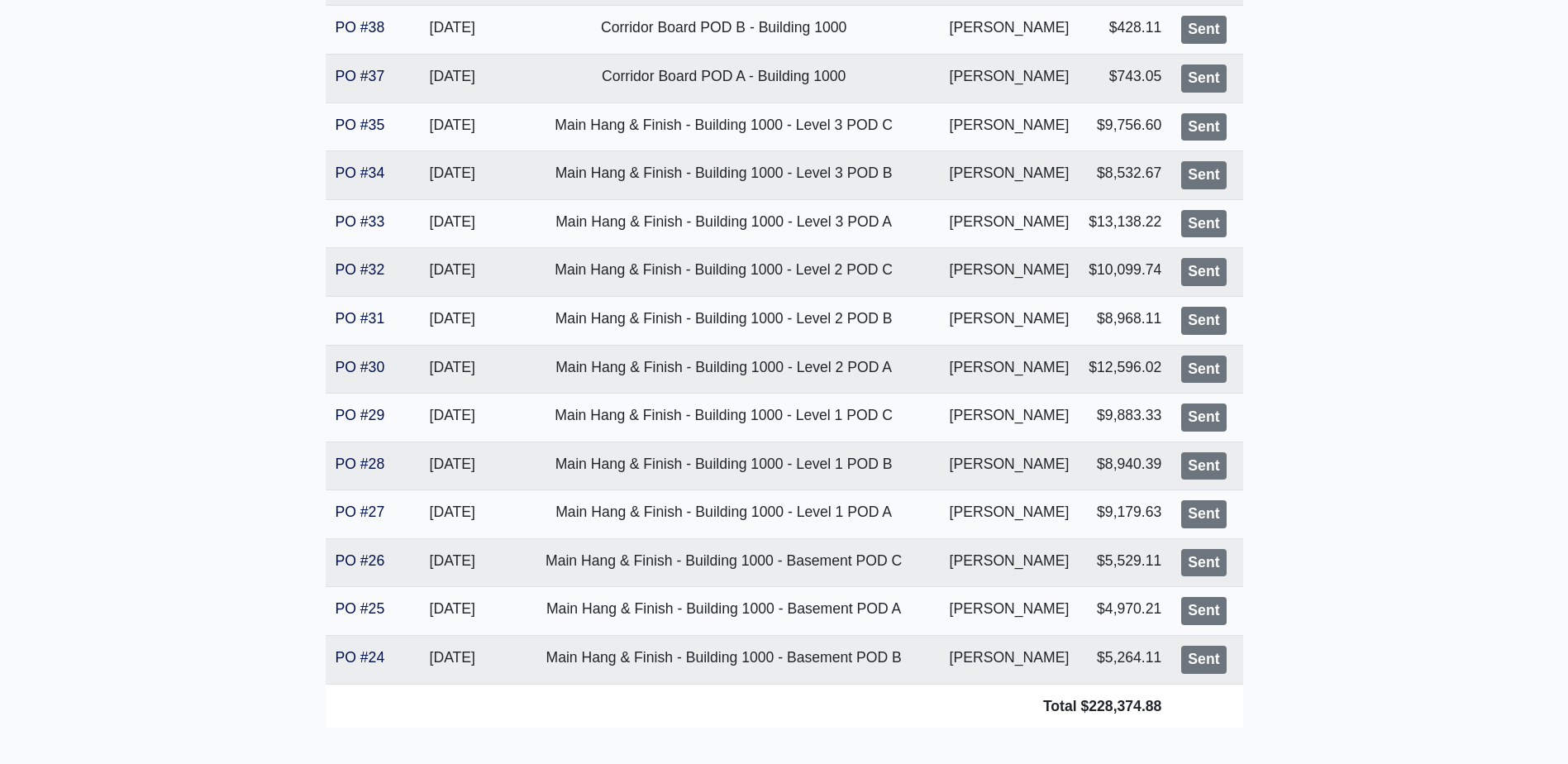
scroll to position [754, 0]
click at [1455, 400] on main "Altera [PERSON_NAME] Proj. Ref. No: 80-0974 [STREET_ADDRESS] County: Fulton Tax…" at bounding box center [784, 52] width 1568 height 1441
click at [182, 519] on main "Altera [PERSON_NAME] Proj. Ref. No: 80-0974 [STREET_ADDRESS] County: Fulton Tax…" at bounding box center [784, 52] width 1568 height 1441
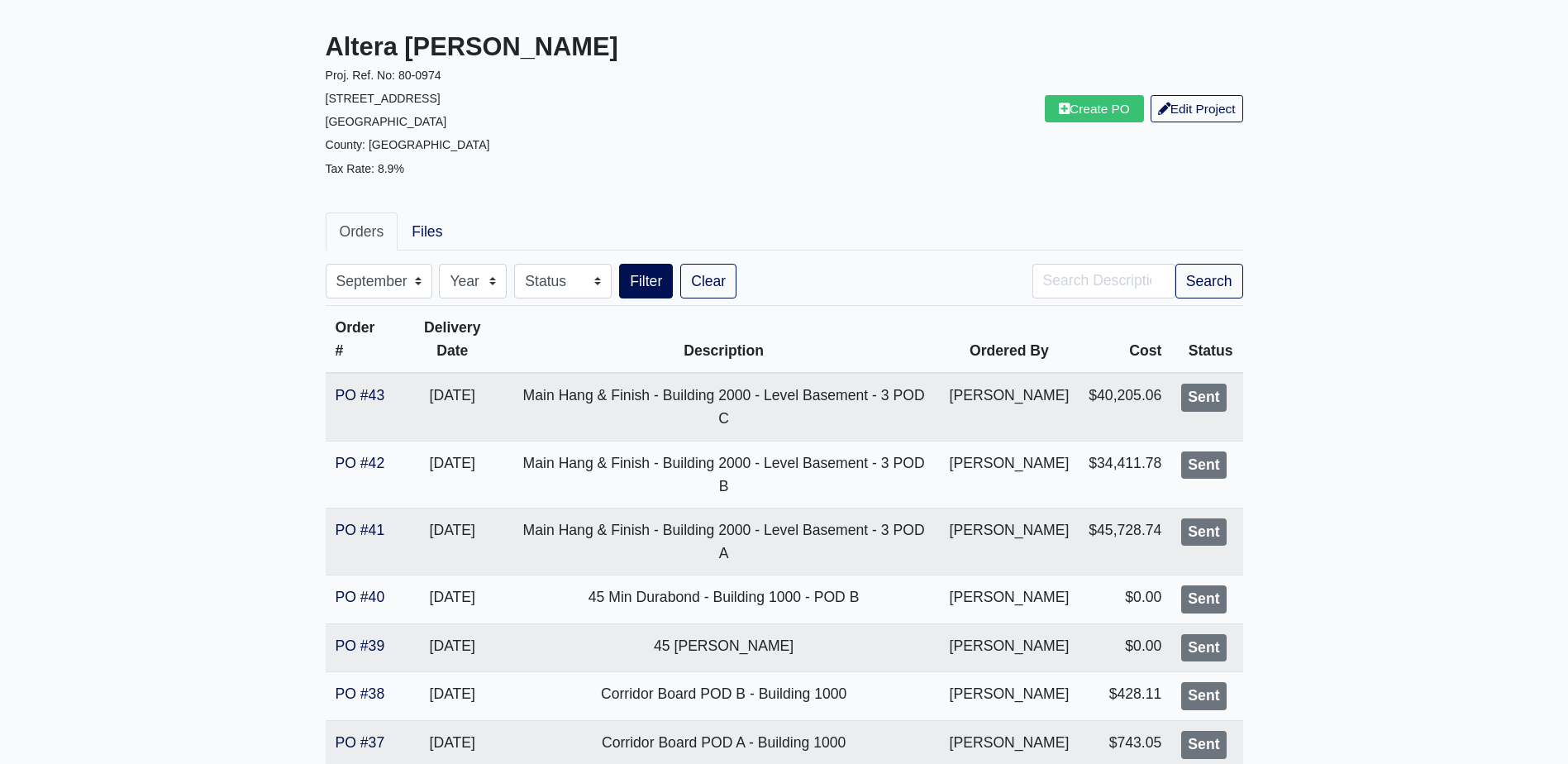
scroll to position [82, 0]
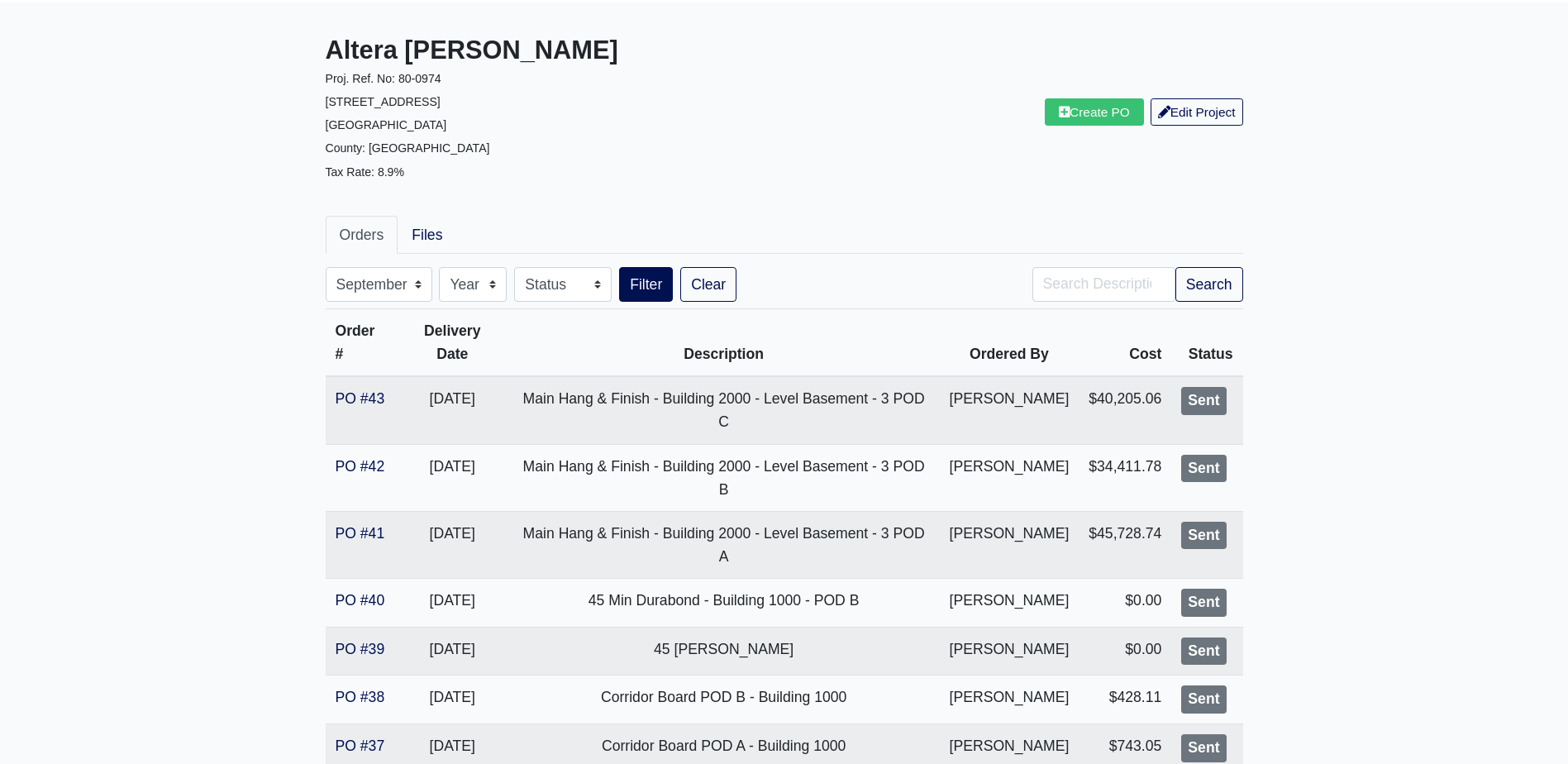
click at [1415, 241] on main "Altera [PERSON_NAME] Proj. Ref. No: 80-0974 [STREET_ADDRESS] County: Fulton Tax…" at bounding box center [784, 723] width 1568 height 1441
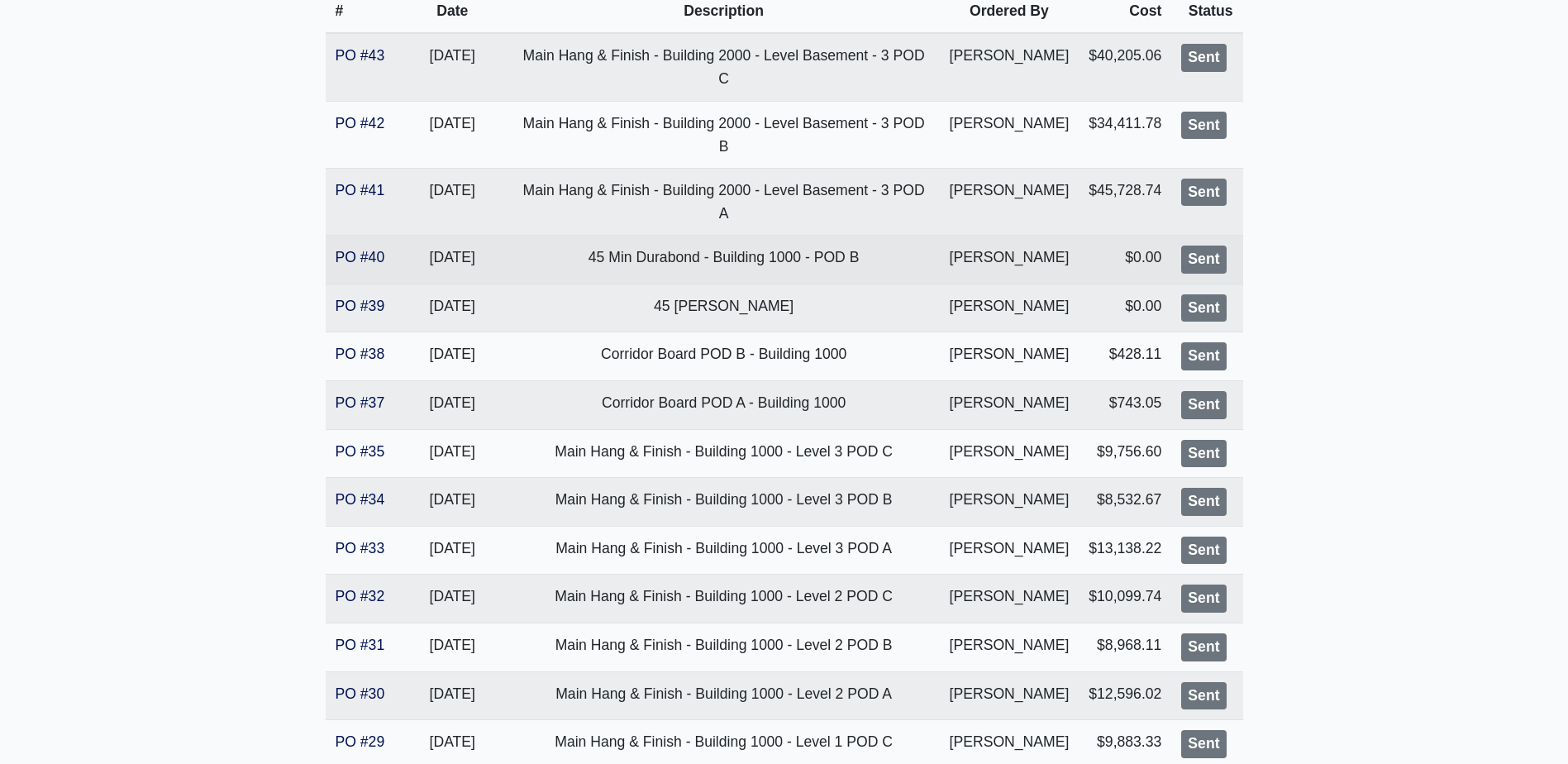
scroll to position [744, 0]
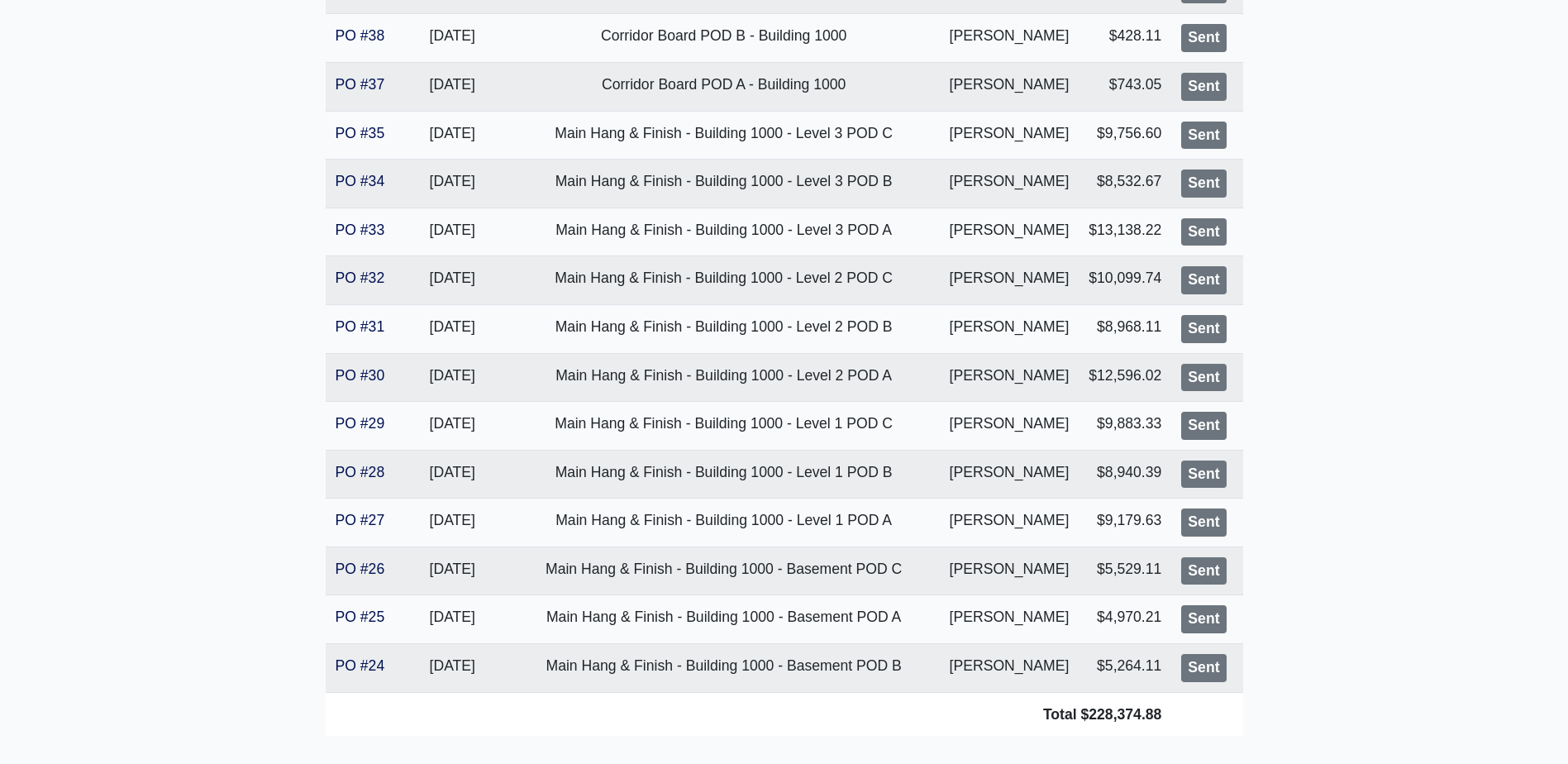
click at [214, 610] on main "Altera Ben Hill Proj. Ref. No: 80-0974 2750 Barge Rd Sw Atlanta, GA 30331 Count…" at bounding box center [784, 61] width 1568 height 1441
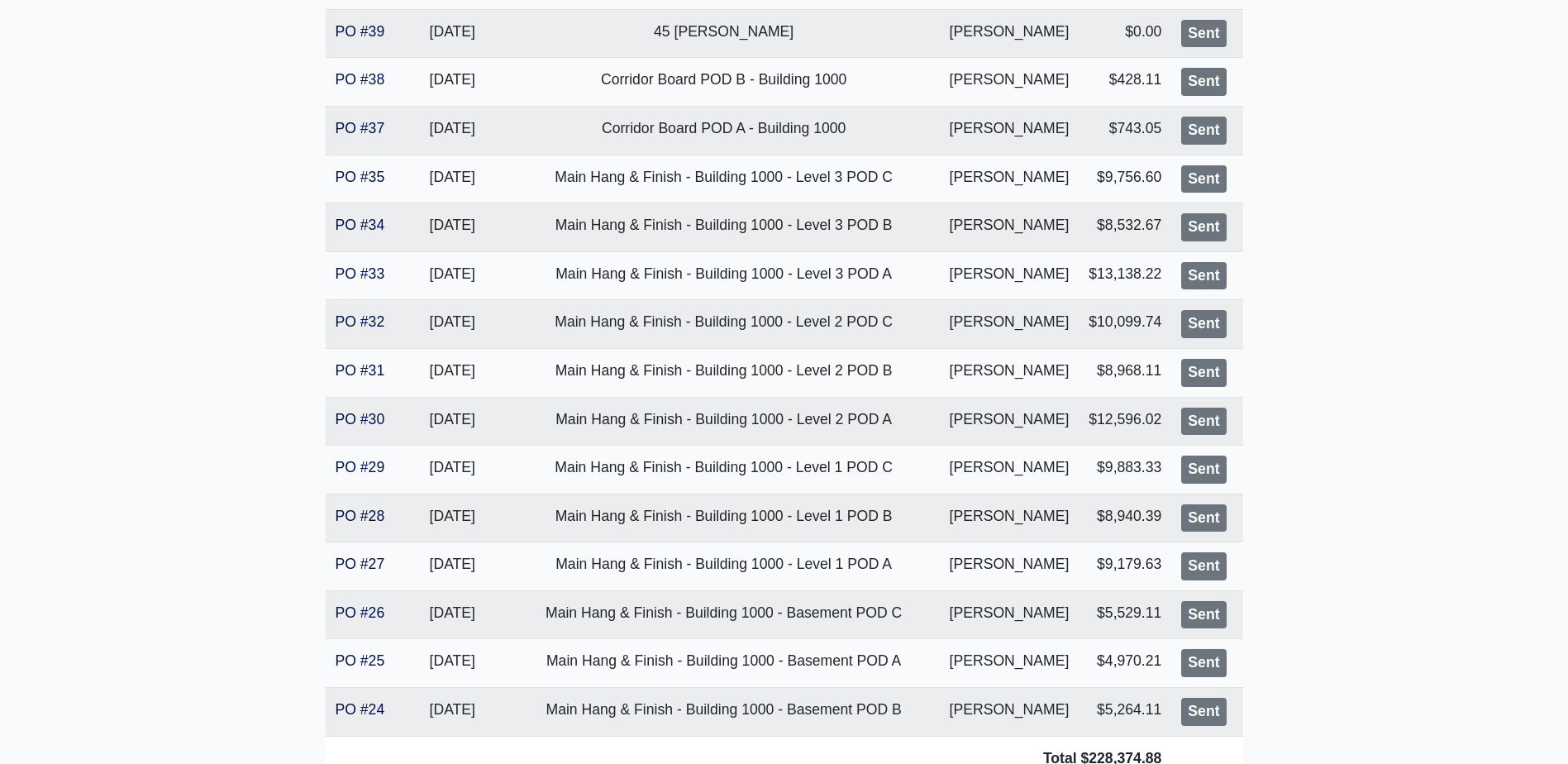
scroll to position [671, 0]
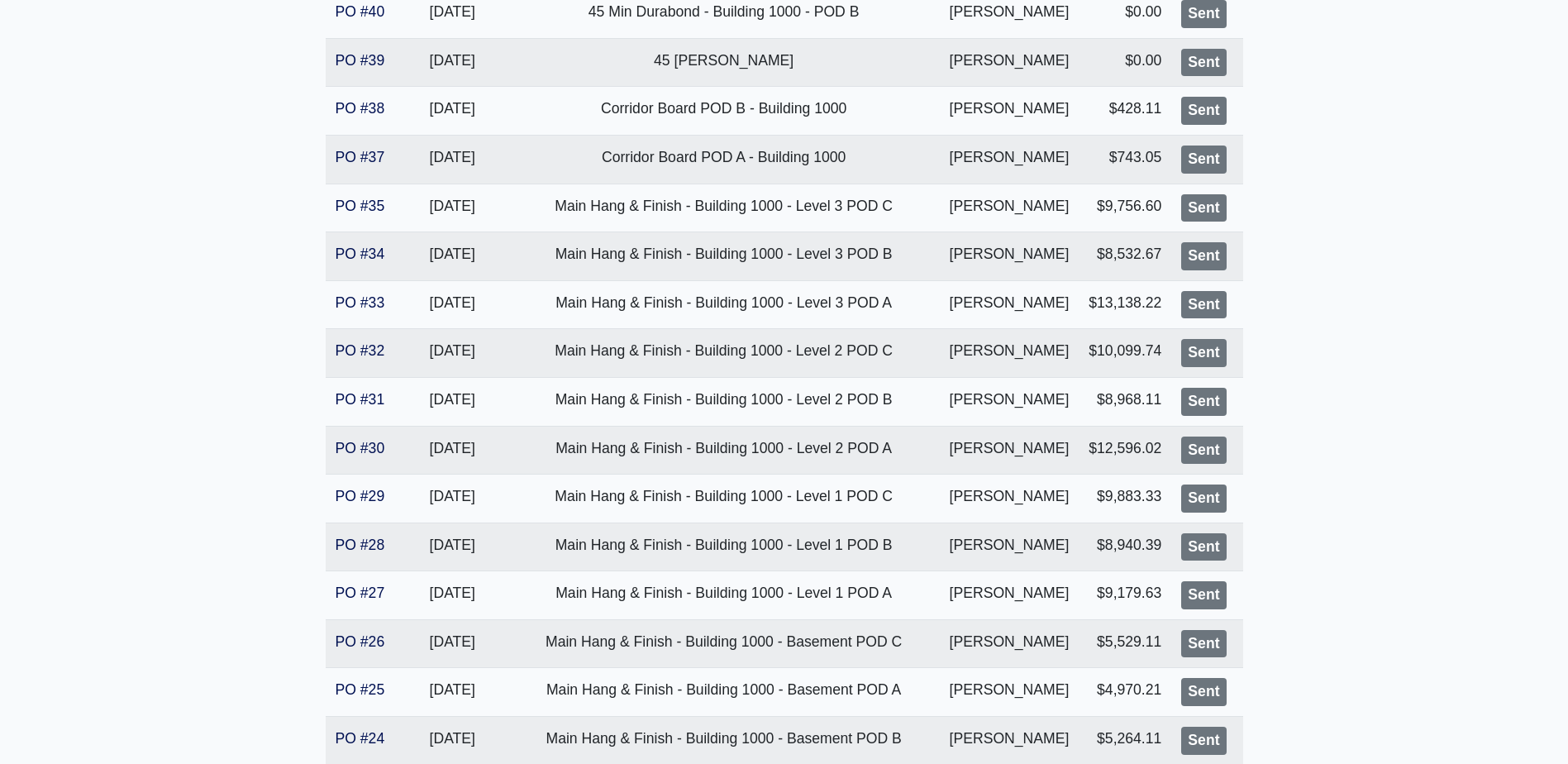
click at [156, 231] on main "Altera Ben Hill Proj. Ref. No: 80-0974 2750 Barge Rd Sw Atlanta, GA 30331 Count…" at bounding box center [784, 134] width 1568 height 1441
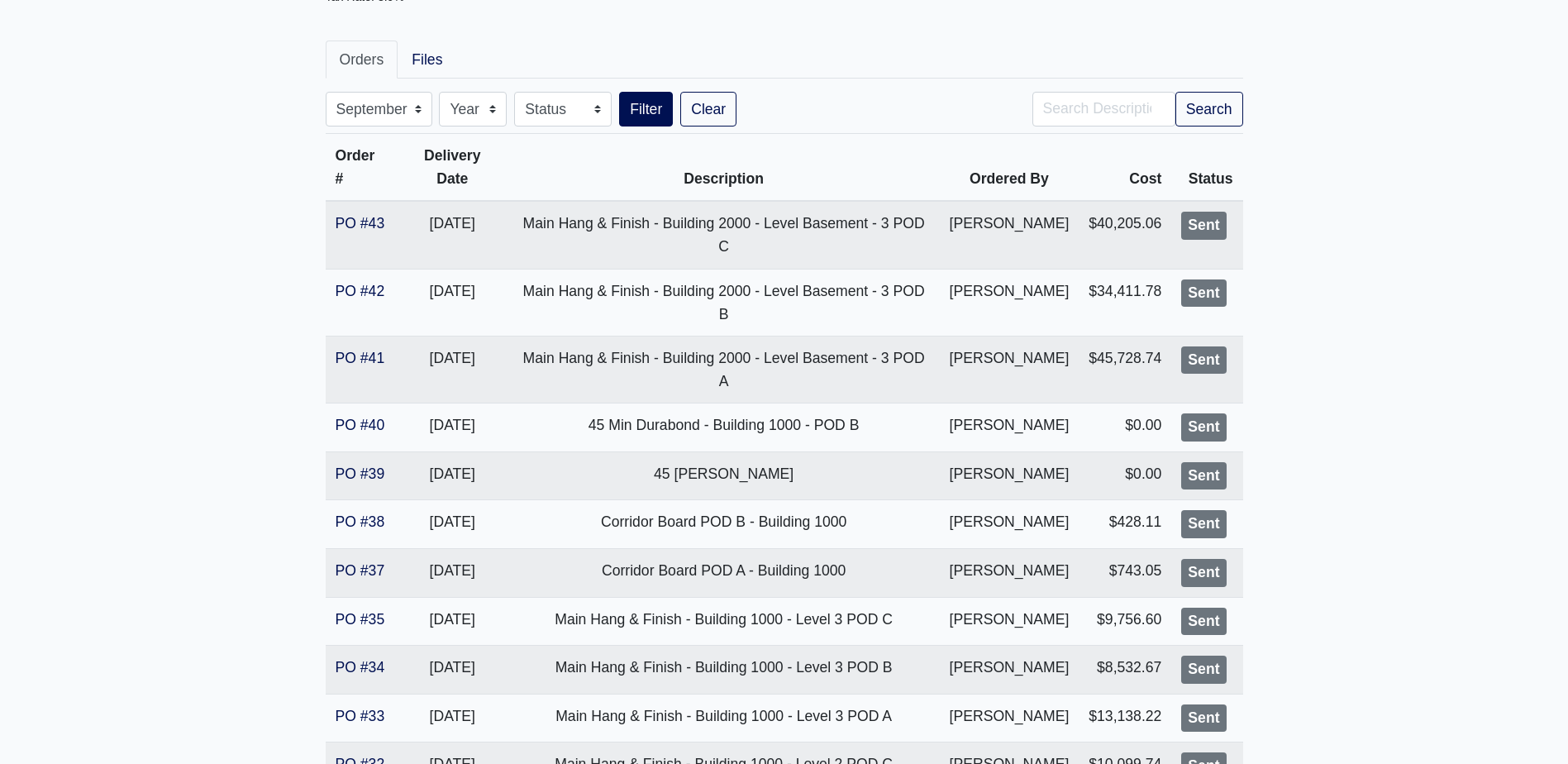
scroll to position [0, 0]
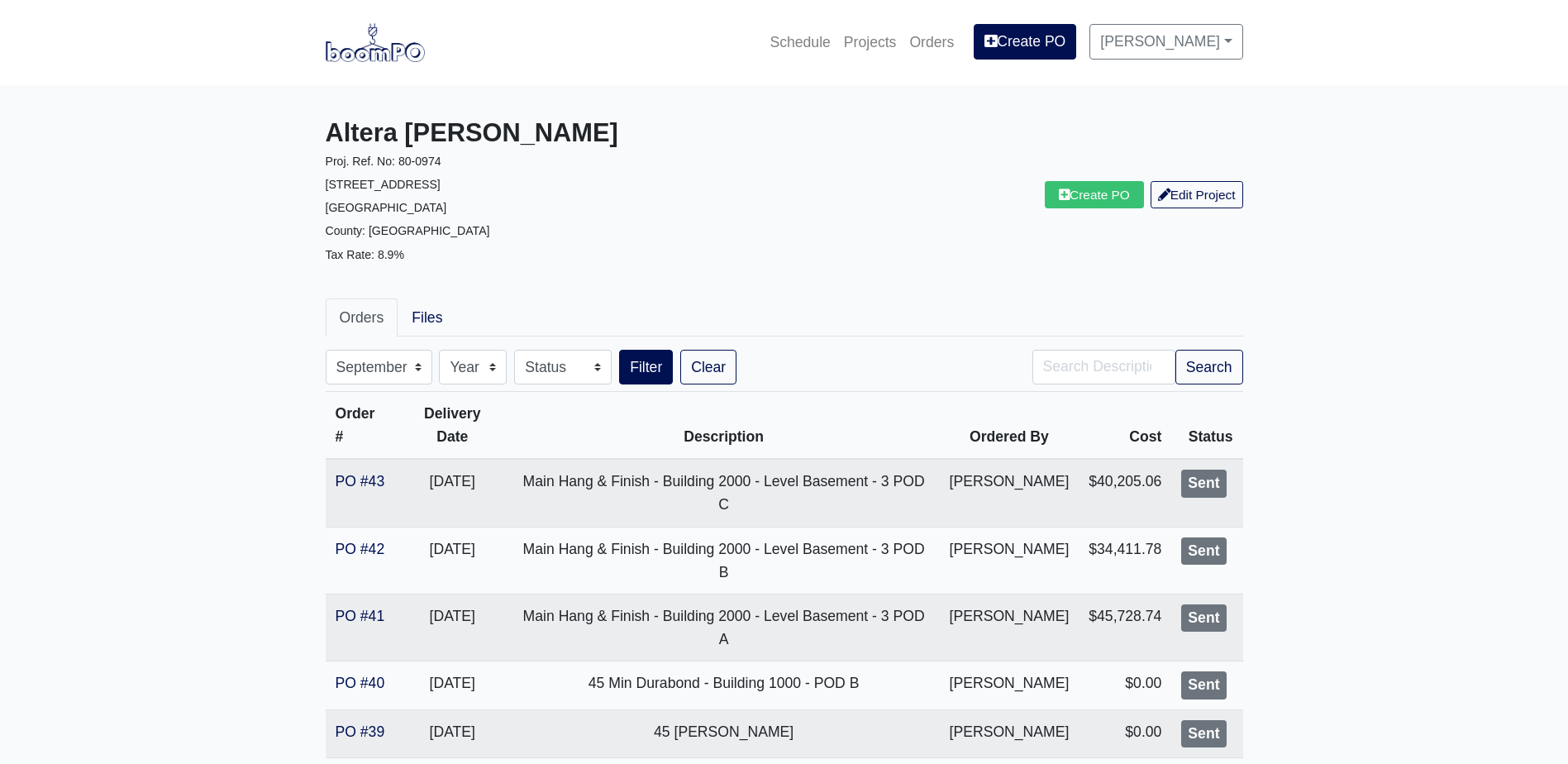
click at [388, 40] on img at bounding box center [376, 42] width 99 height 38
